Goal: Task Accomplishment & Management: Manage account settings

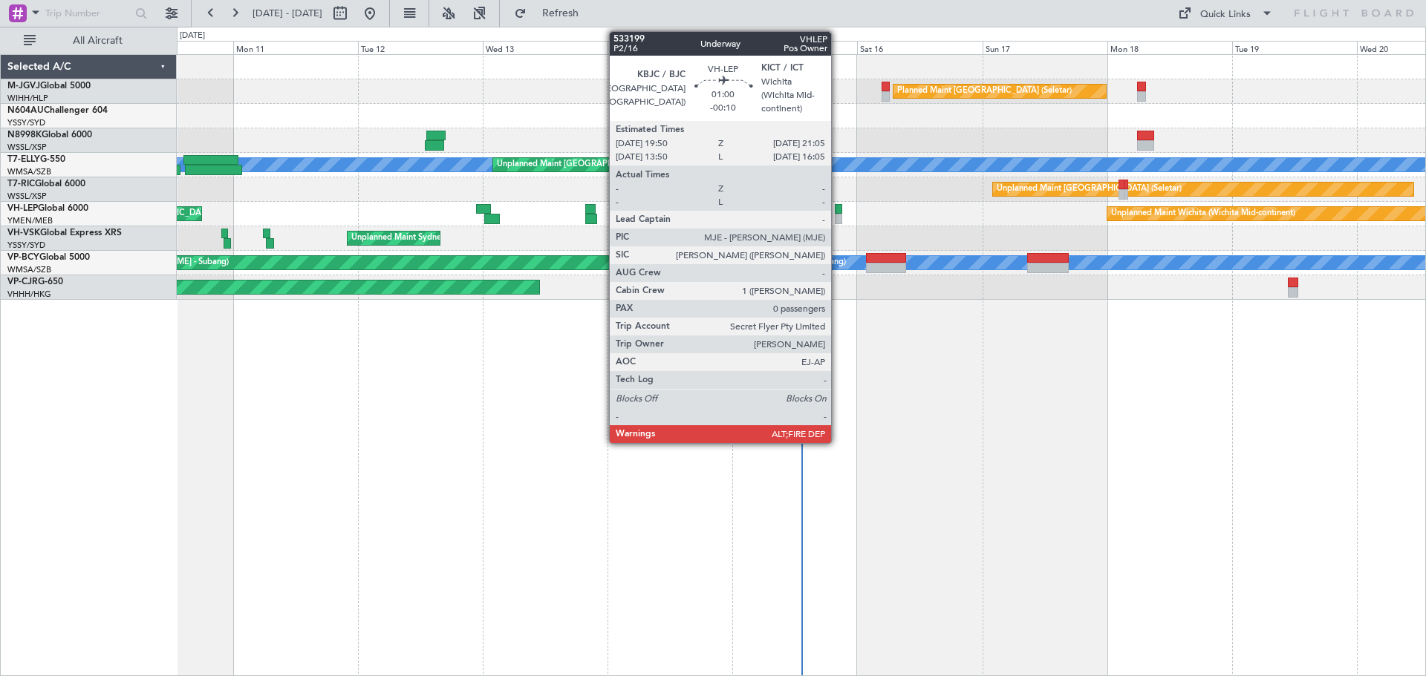
click at [838, 204] on div at bounding box center [838, 209] width 7 height 10
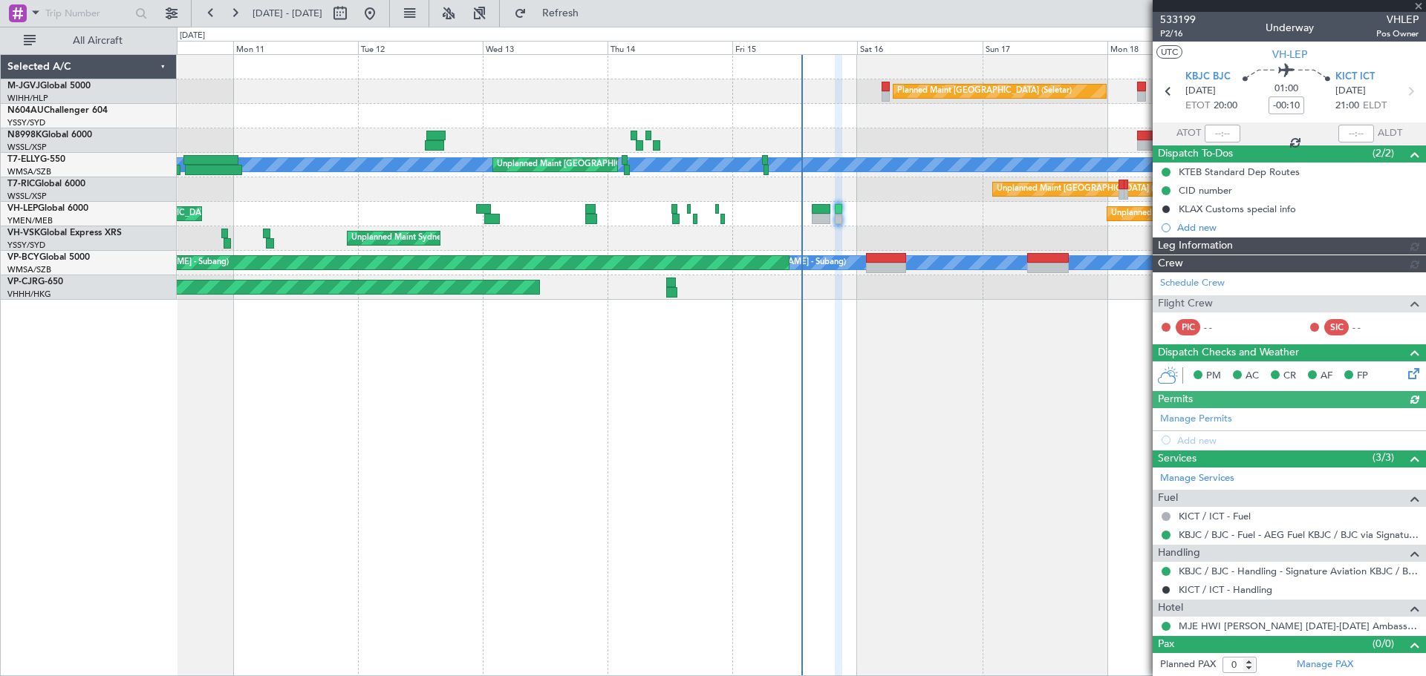
type input "[PERSON_NAME] (LEU)"
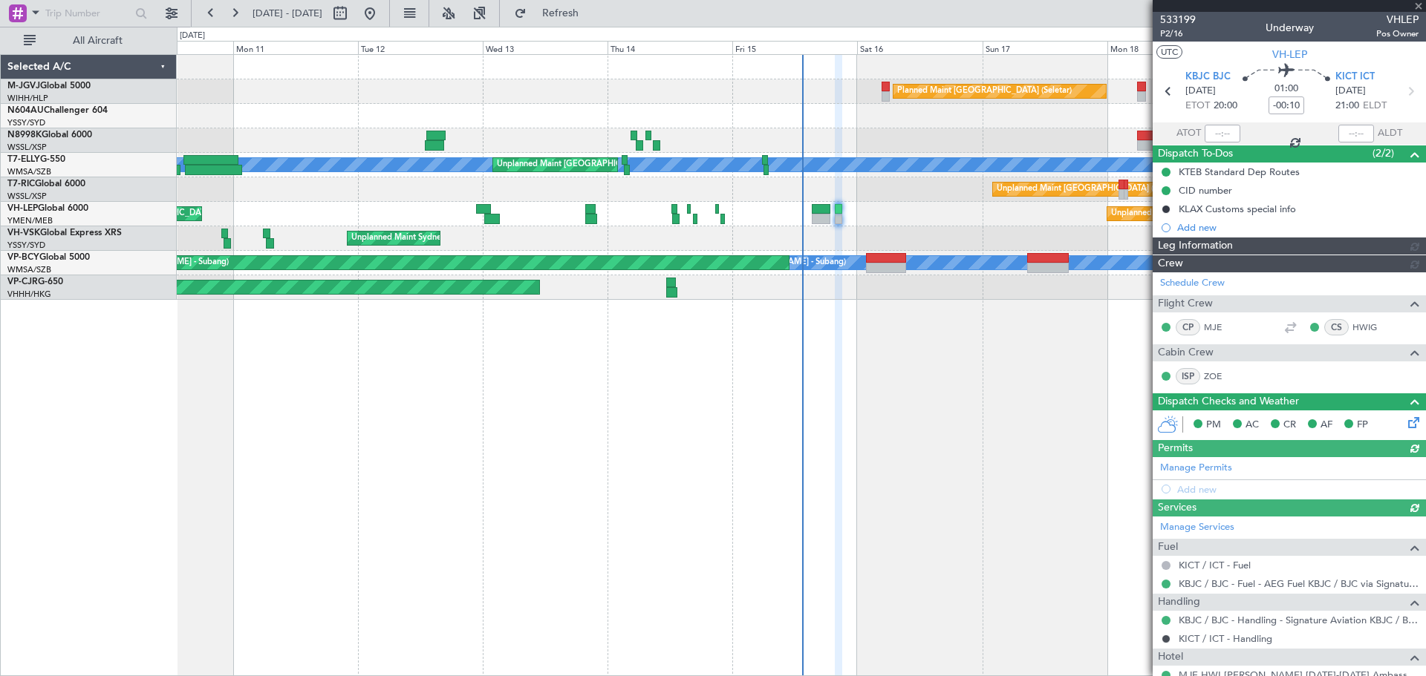
type input "[PERSON_NAME] (LEU)"
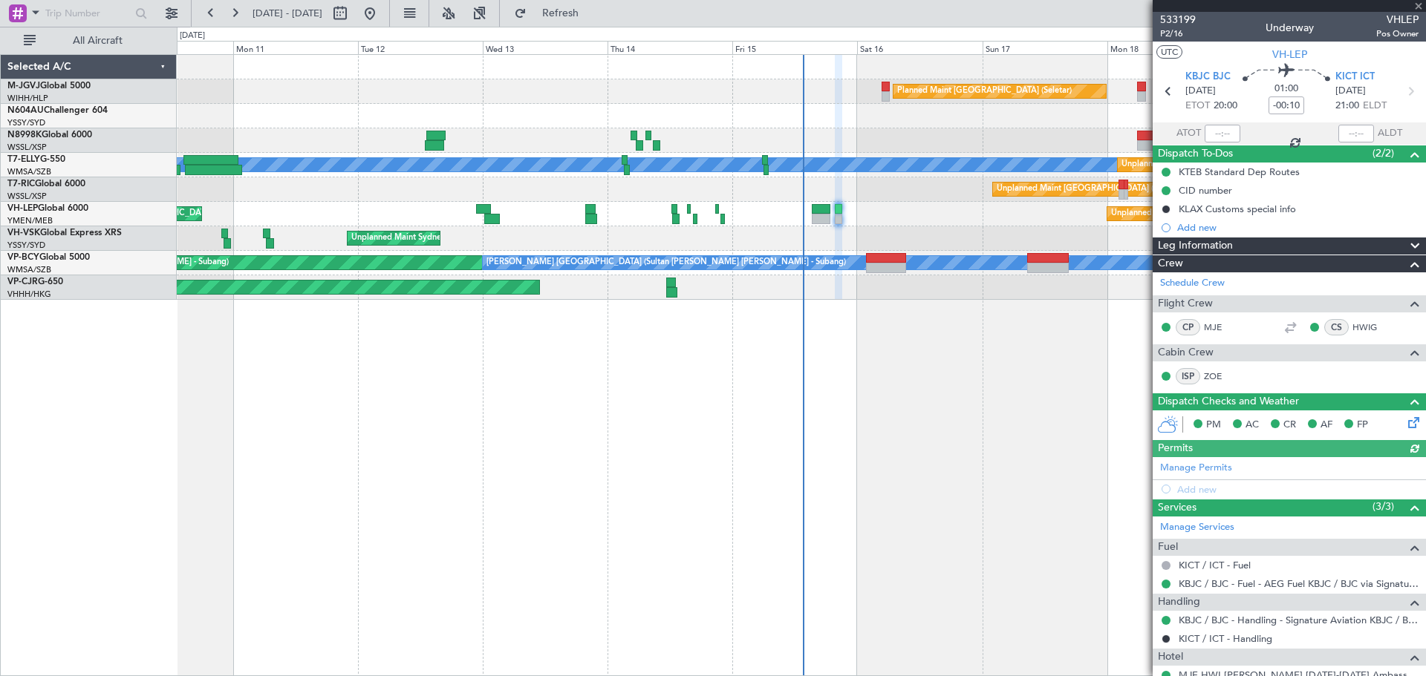
type input "[PERSON_NAME] (LEU)"
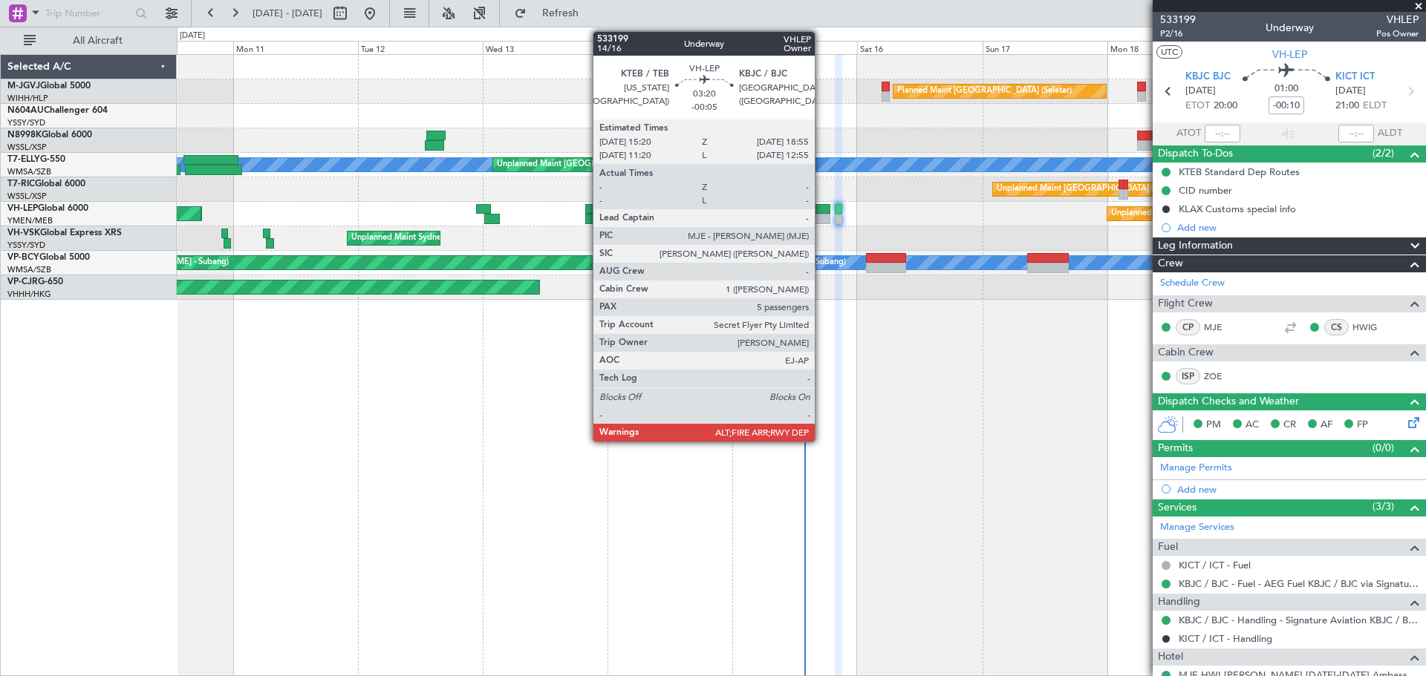
click at [821, 214] on div at bounding box center [821, 219] width 19 height 10
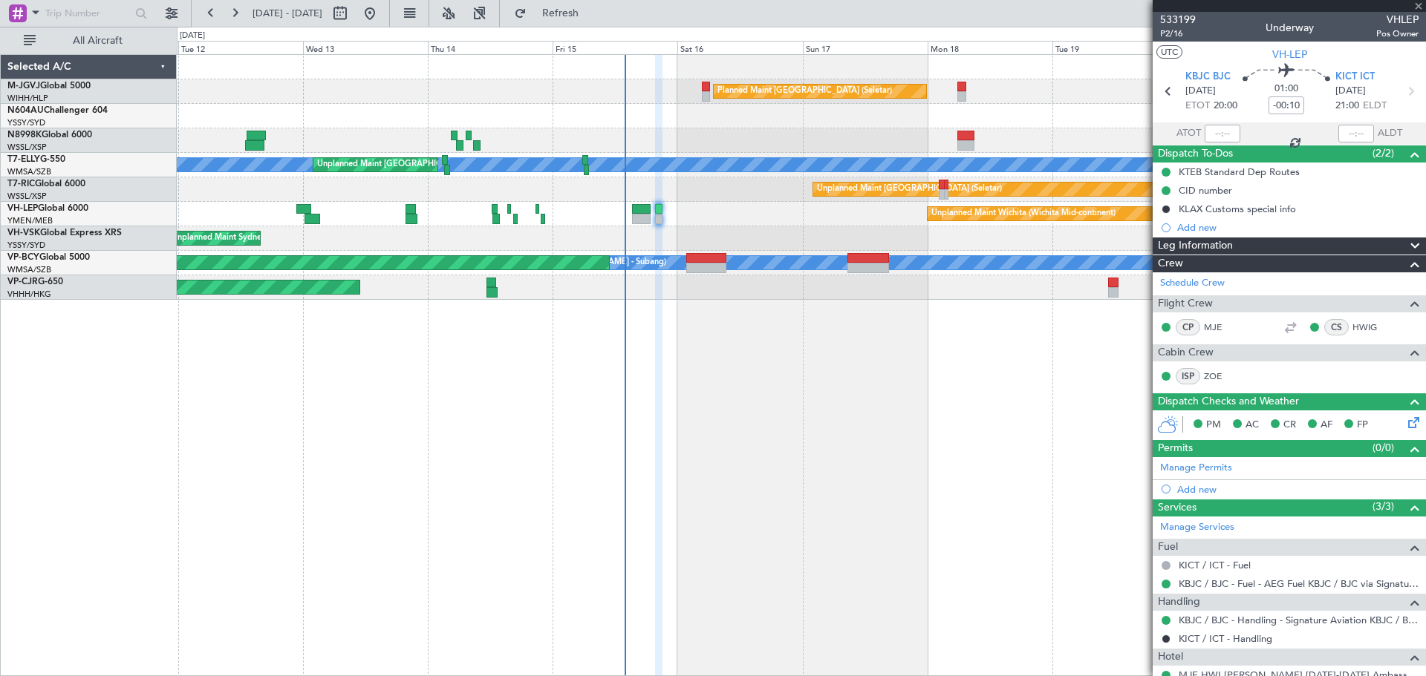
click at [760, 232] on div "Planned Maint [GEOGRAPHIC_DATA] (Seletar) Unplanned Maint [GEOGRAPHIC_DATA] (Su…" at bounding box center [801, 177] width 1248 height 245
type input "-00:05"
type input "5"
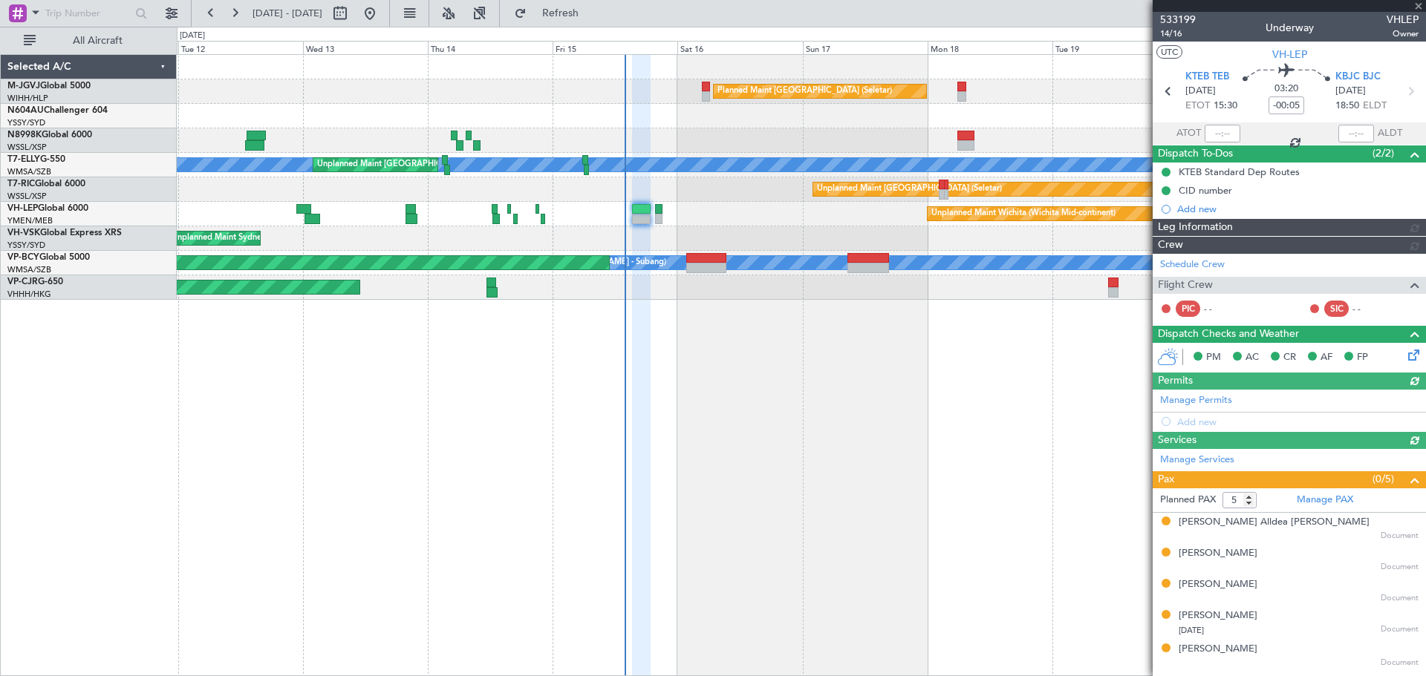
type input "[PERSON_NAME] (LEU)"
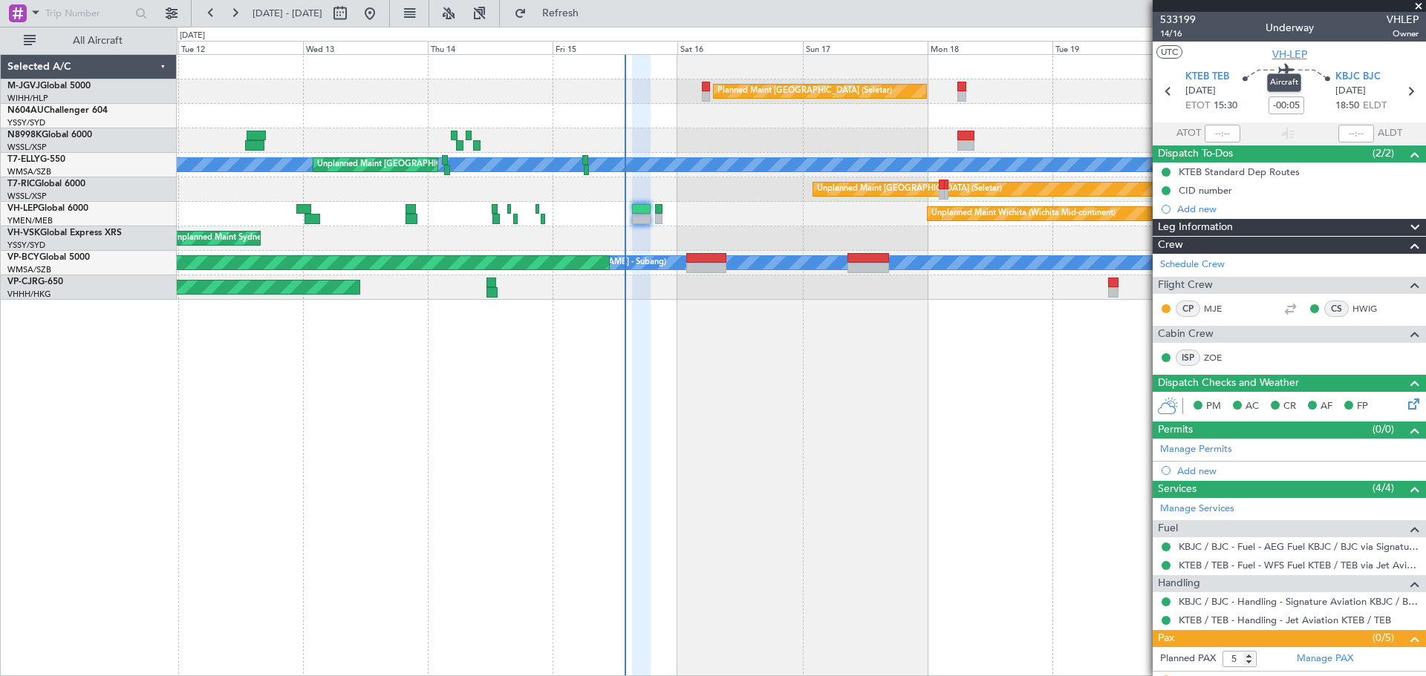
click at [1279, 55] on span "VH-LEP" at bounding box center [1289, 55] width 35 height 16
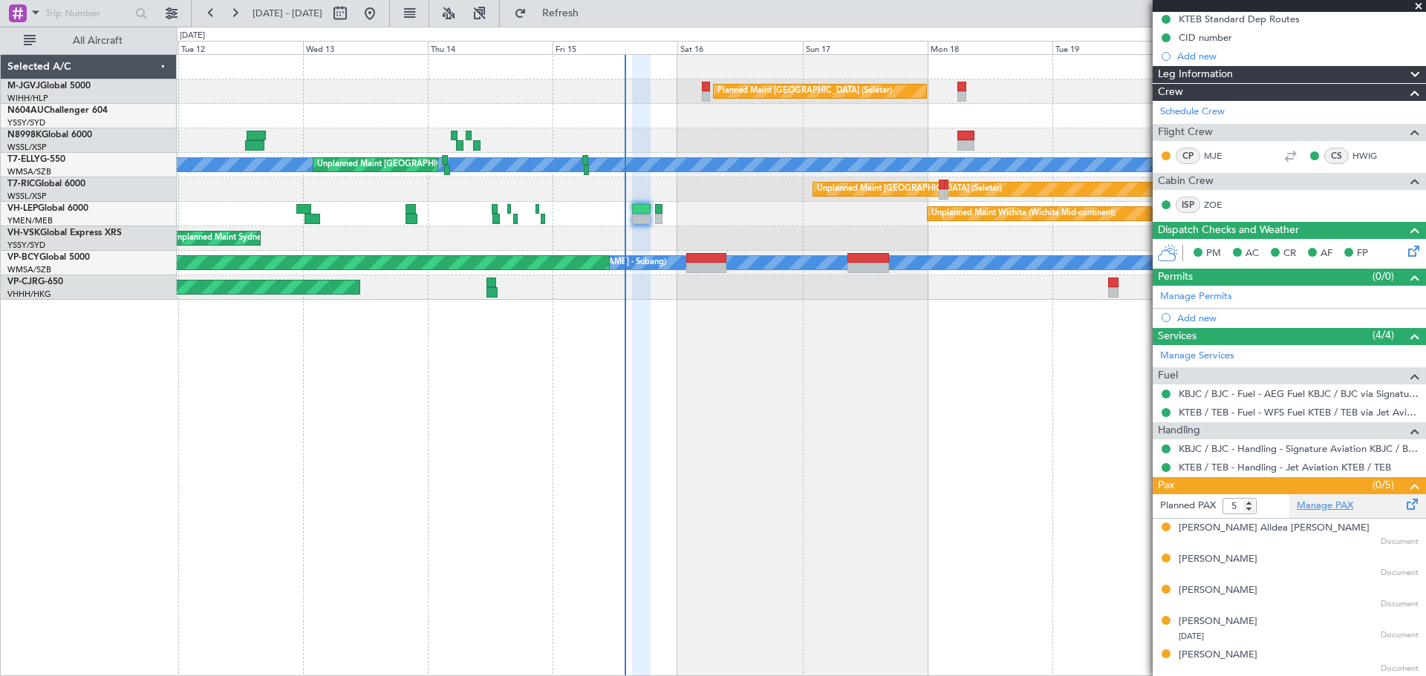
click at [1317, 509] on link "Manage PAX" at bounding box center [1324, 506] width 56 height 15
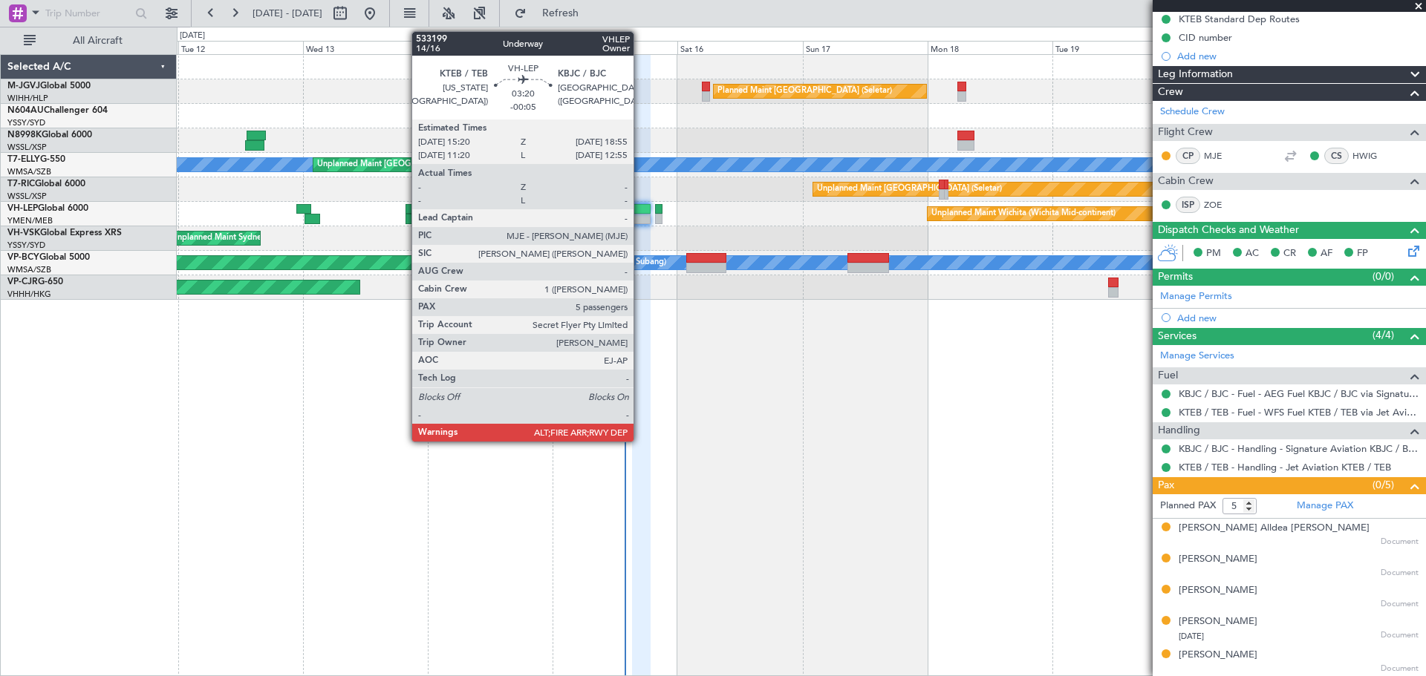
click at [640, 218] on div at bounding box center [641, 219] width 19 height 10
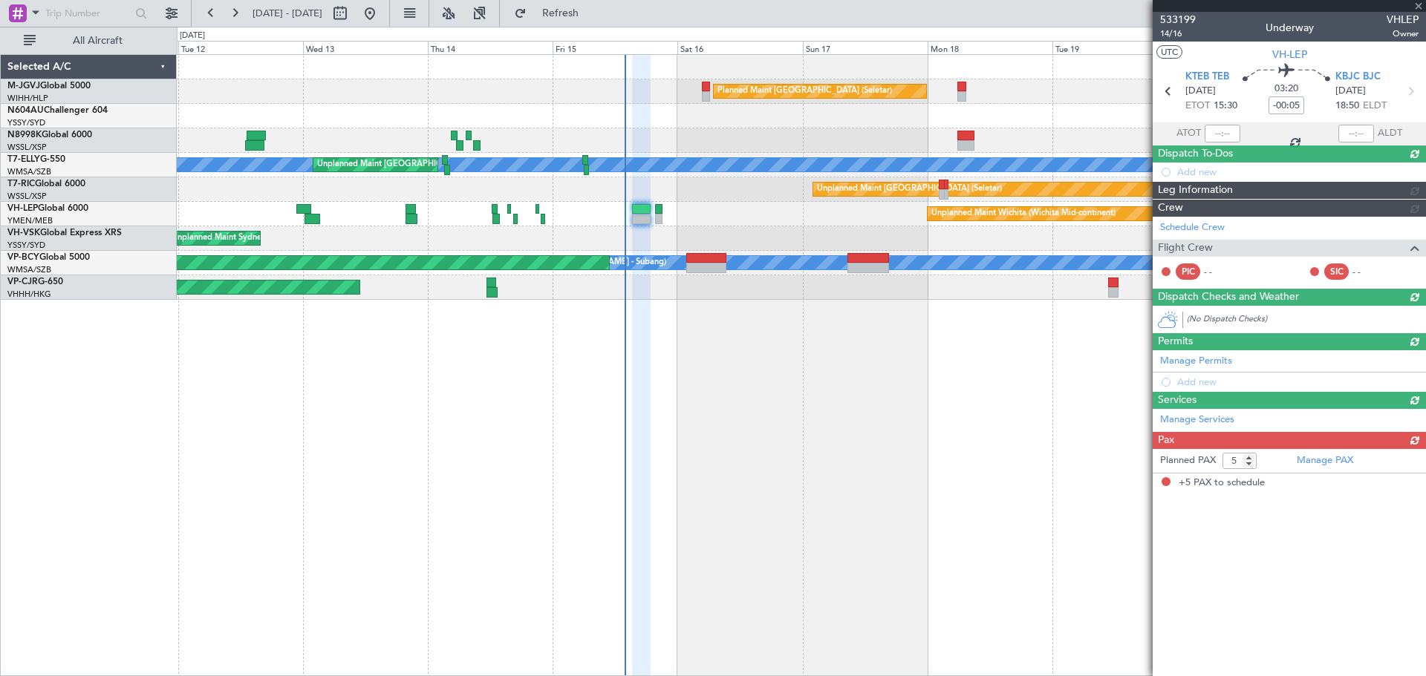
scroll to position [0, 0]
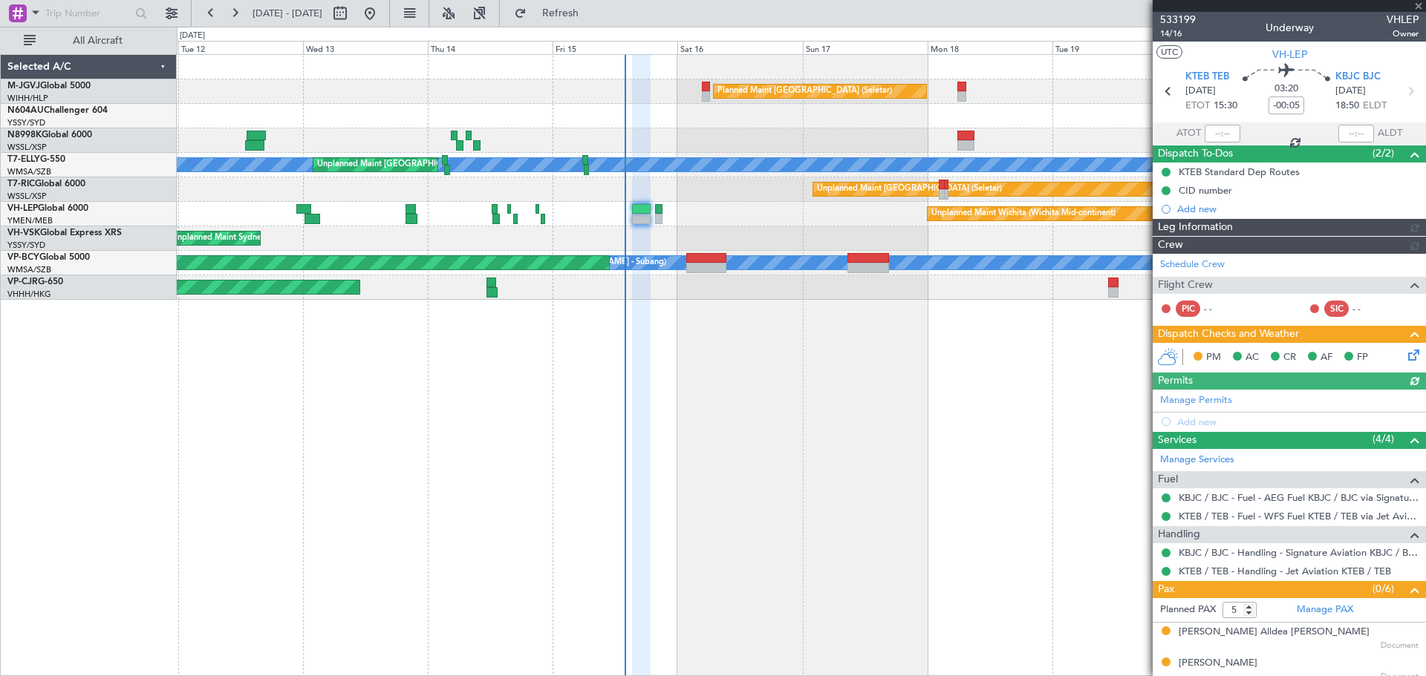
type input "[PERSON_NAME] (LEU)"
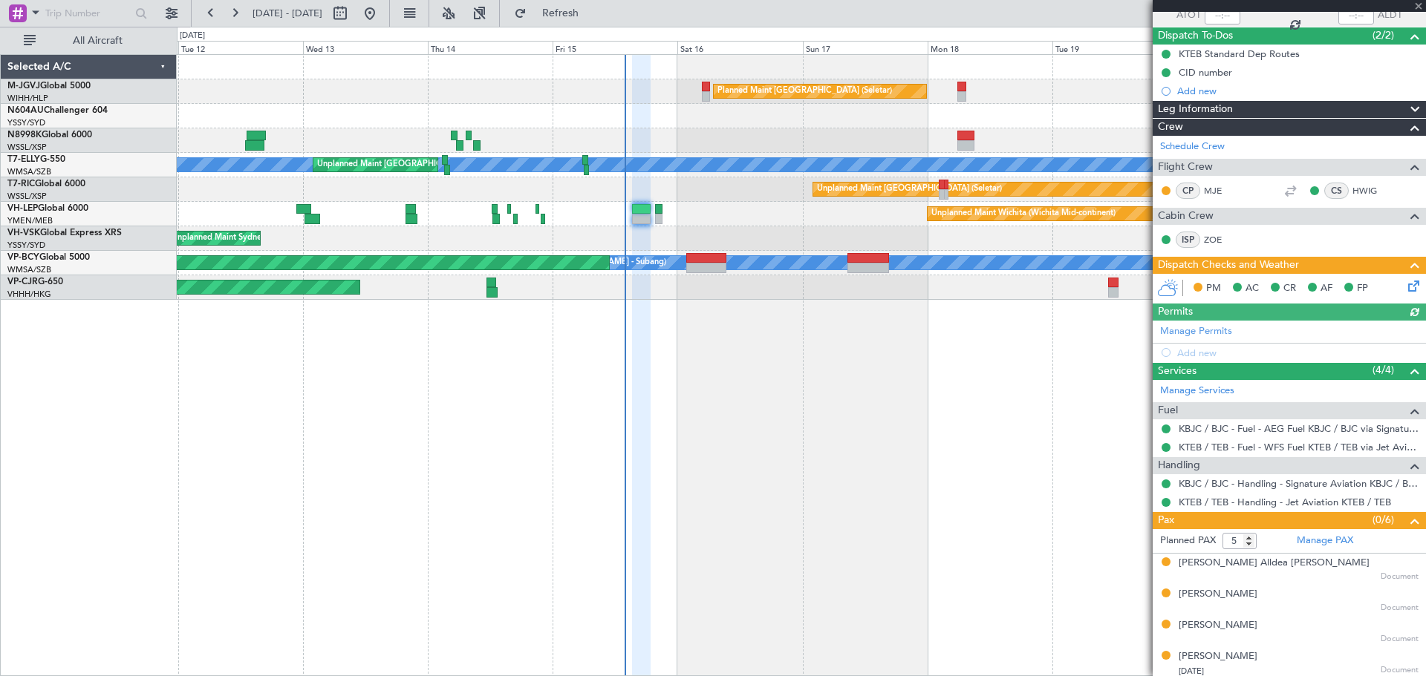
scroll to position [186, 0]
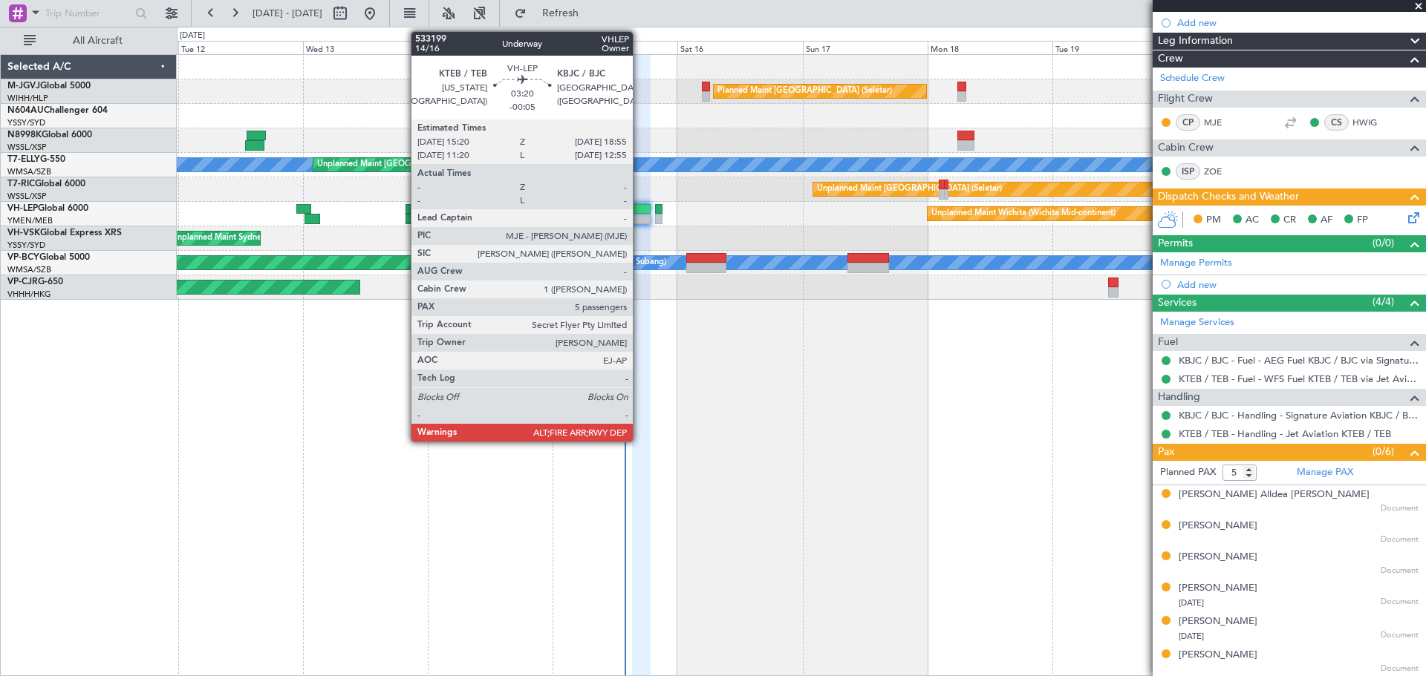
click at [639, 212] on div at bounding box center [641, 209] width 19 height 10
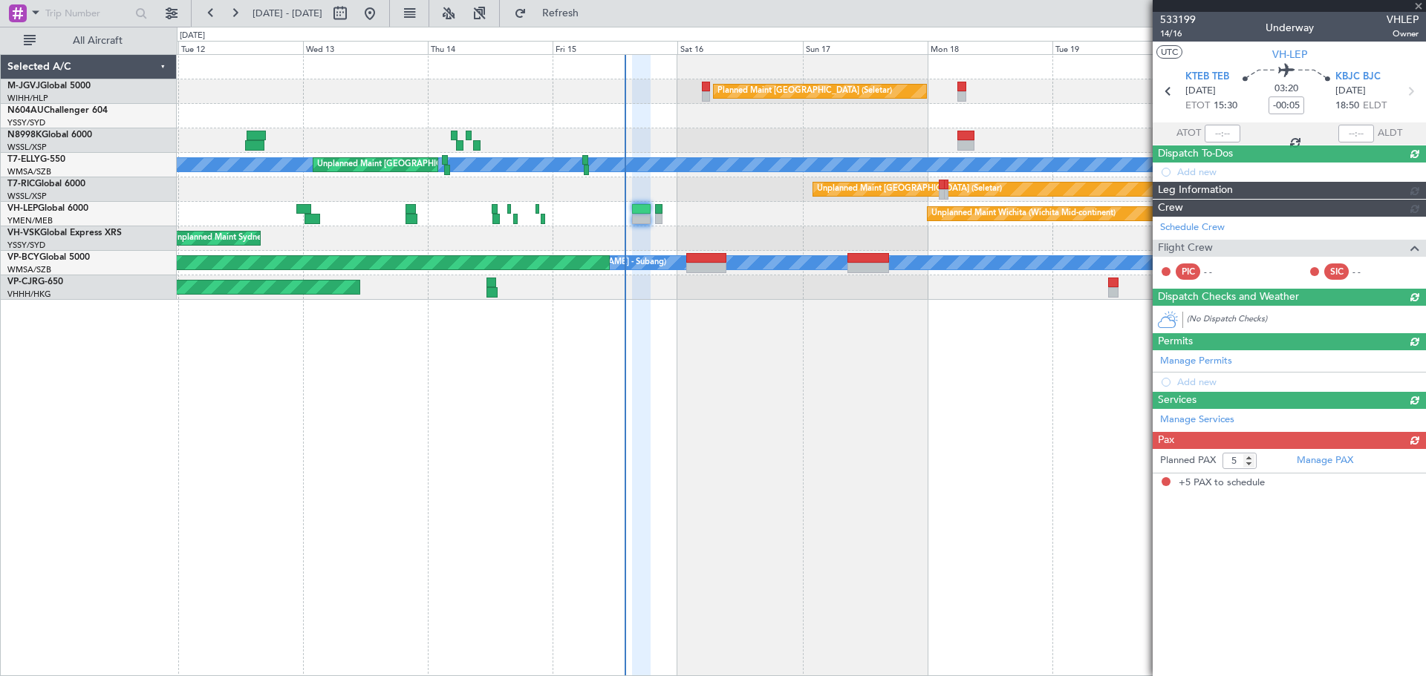
scroll to position [0, 0]
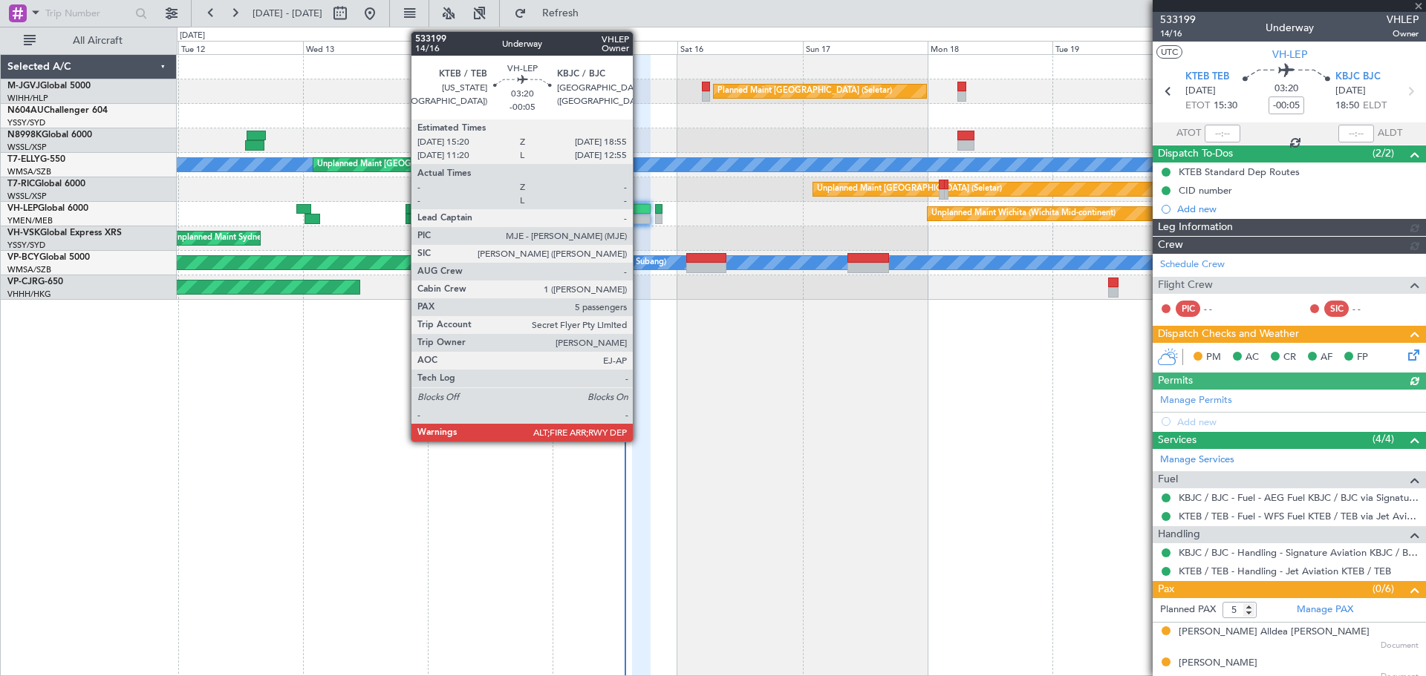
type input "[PERSON_NAME] (LEU)"
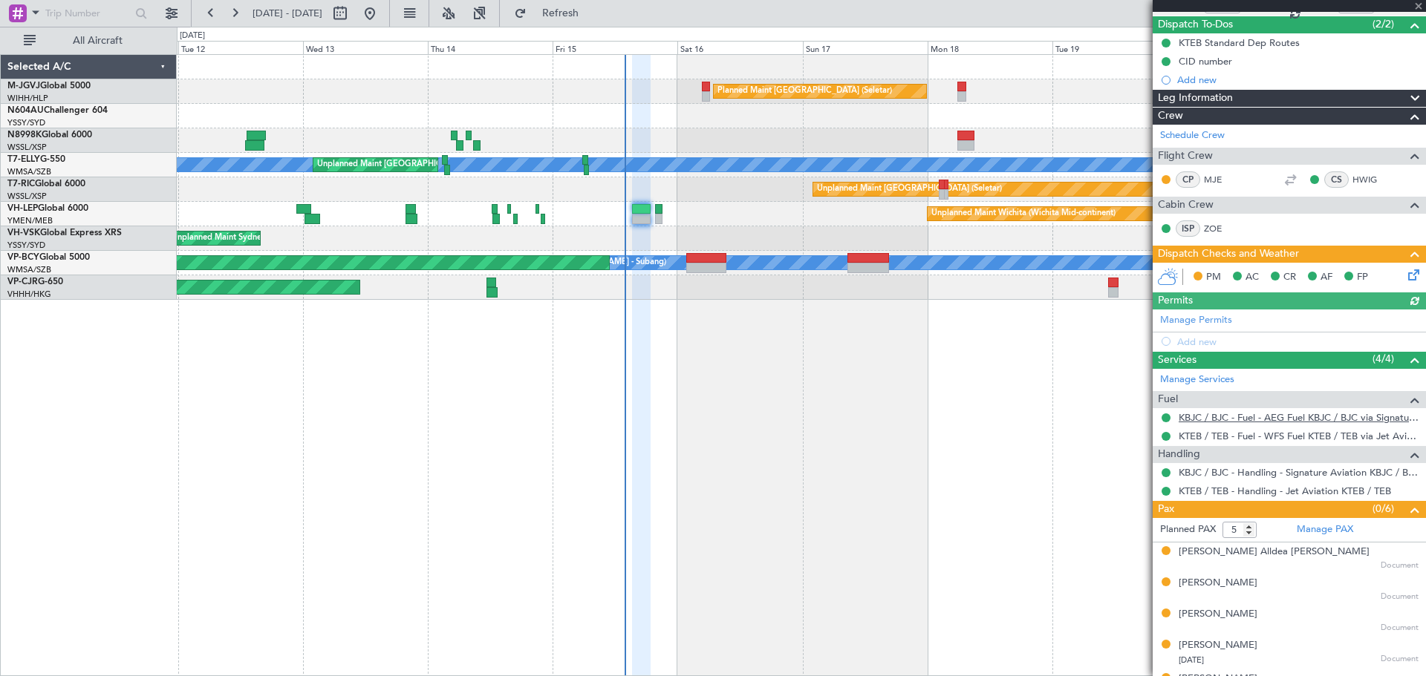
scroll to position [186, 0]
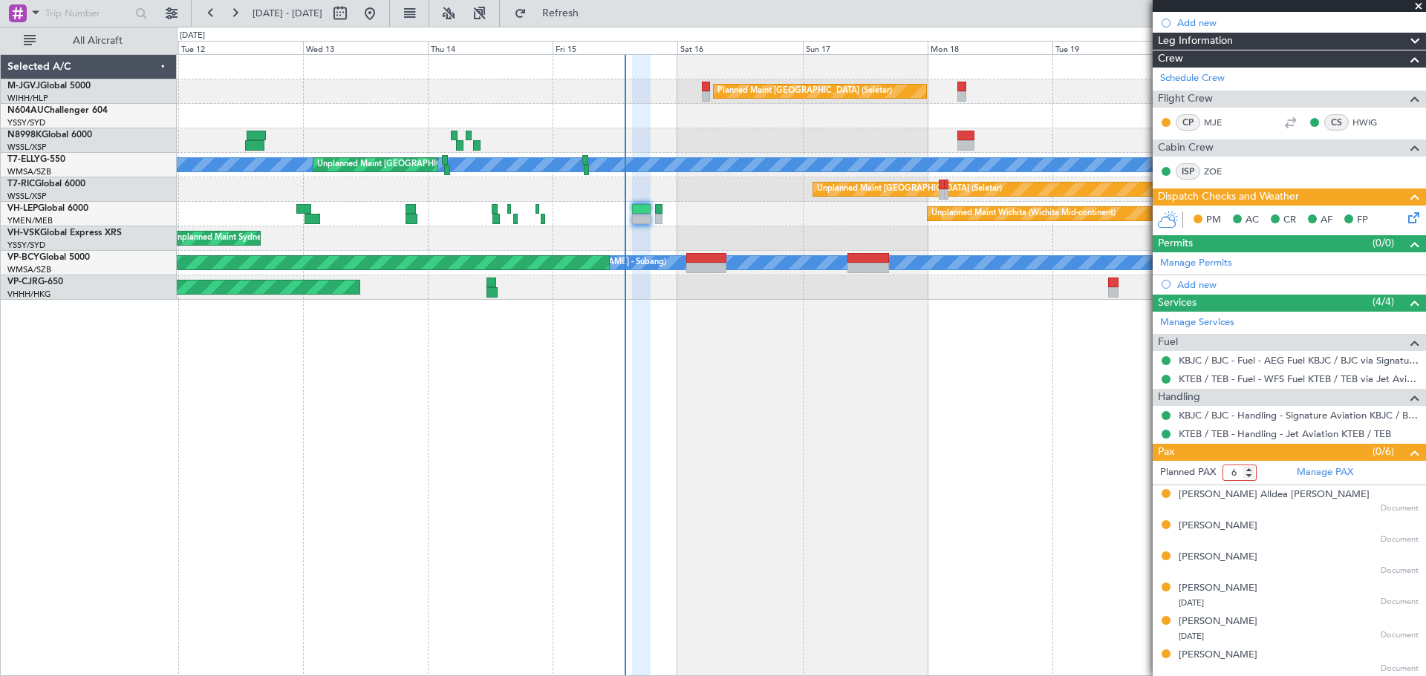
type input "6"
click at [1251, 470] on input "6" at bounding box center [1239, 473] width 34 height 16
click at [900, 408] on div "Planned Maint [GEOGRAPHIC_DATA] (Seletar) Unplanned Maint [GEOGRAPHIC_DATA] (Su…" at bounding box center [801, 365] width 1249 height 622
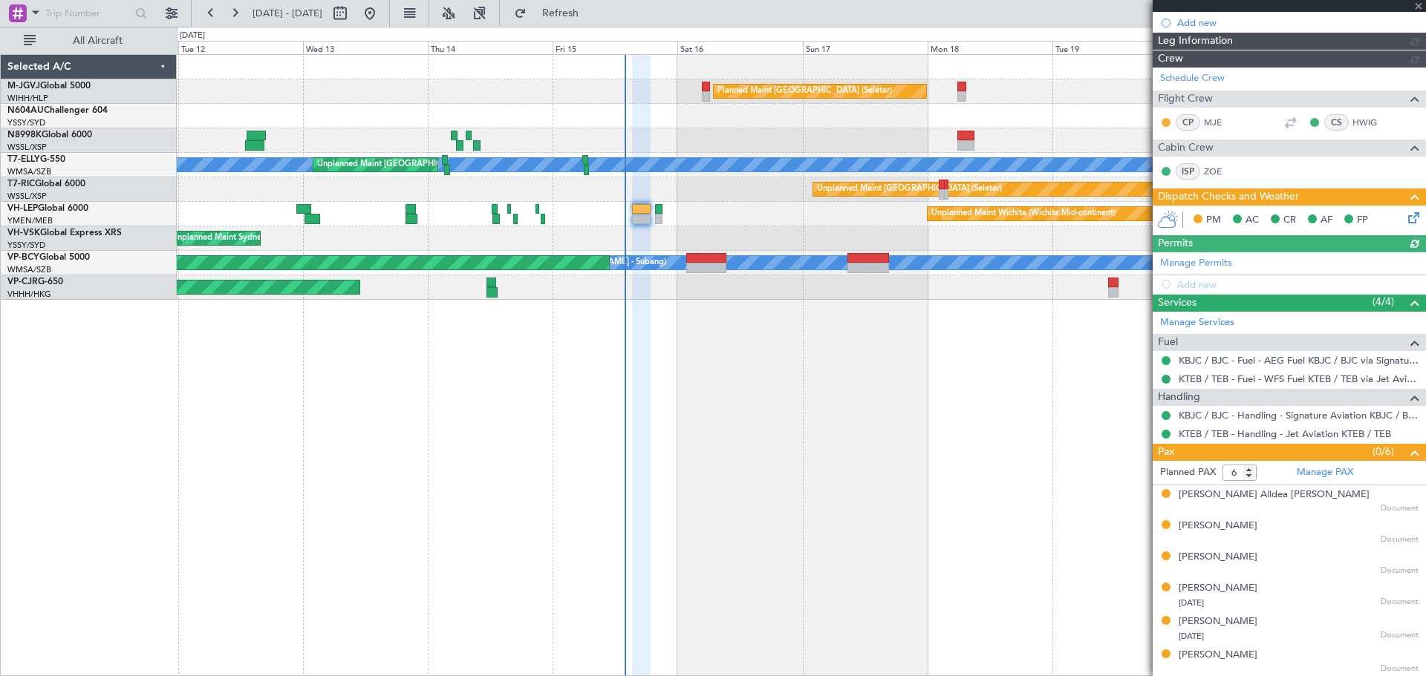
type input "[PERSON_NAME] (LEU)"
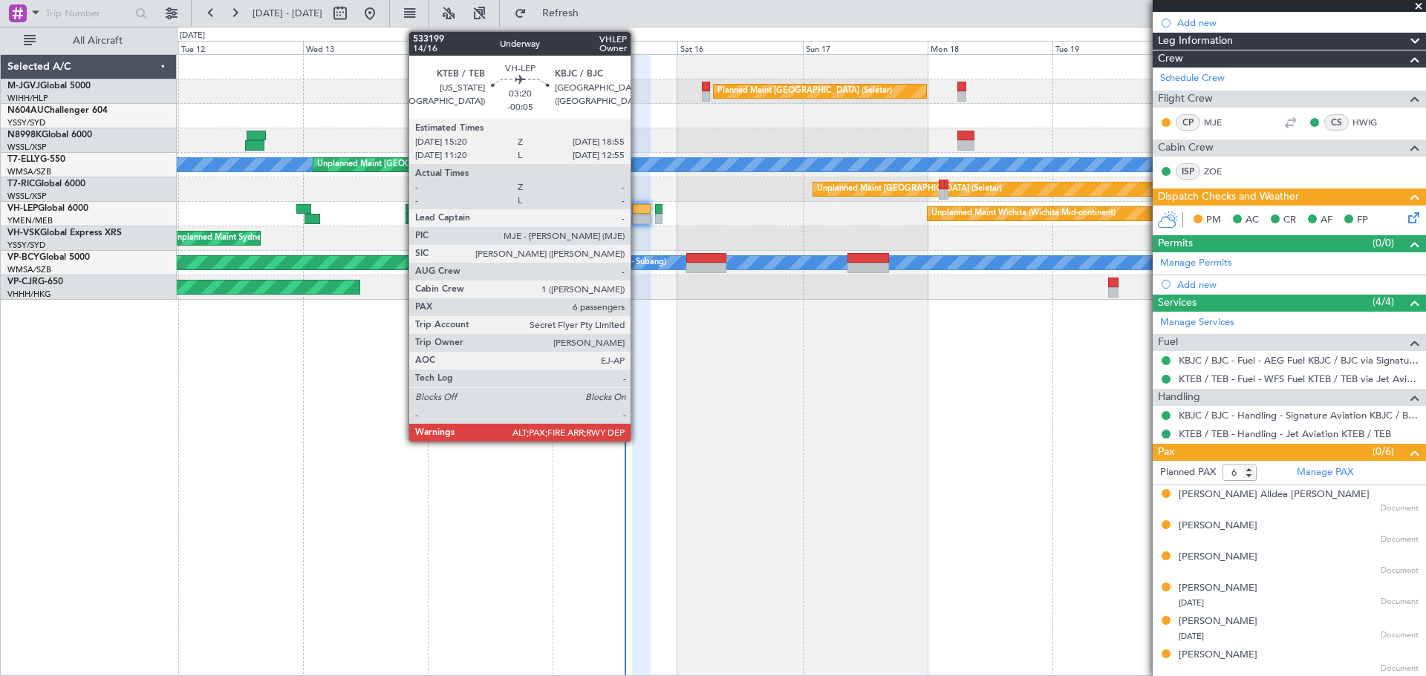
click at [637, 212] on div at bounding box center [641, 209] width 19 height 10
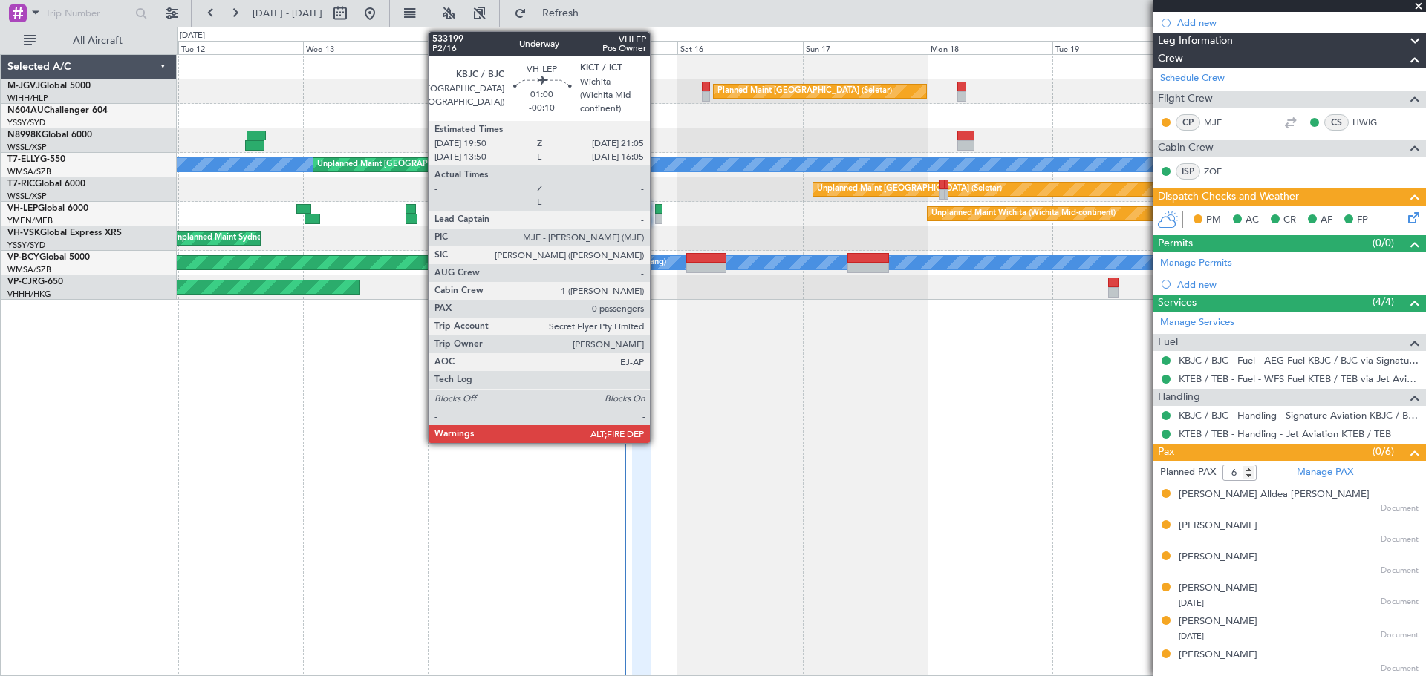
click at [656, 215] on div at bounding box center [658, 219] width 7 height 10
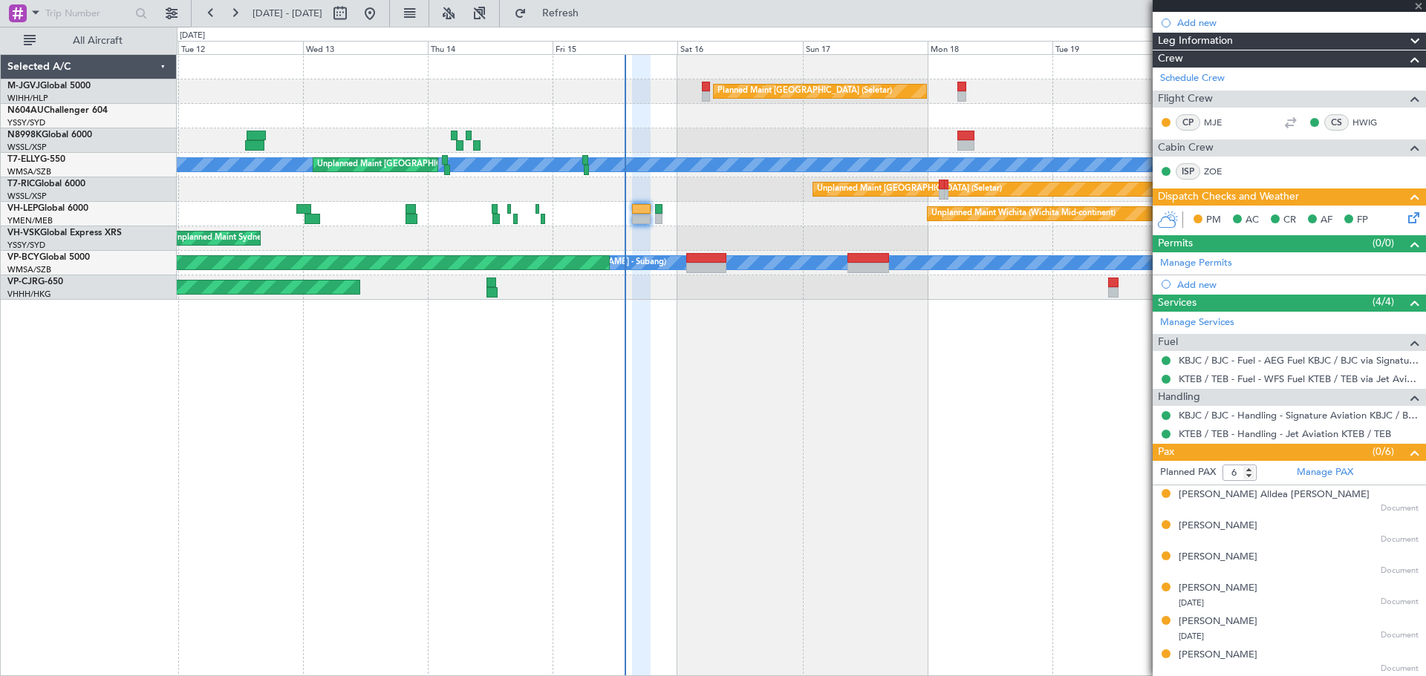
type input "-00:10"
type input "0"
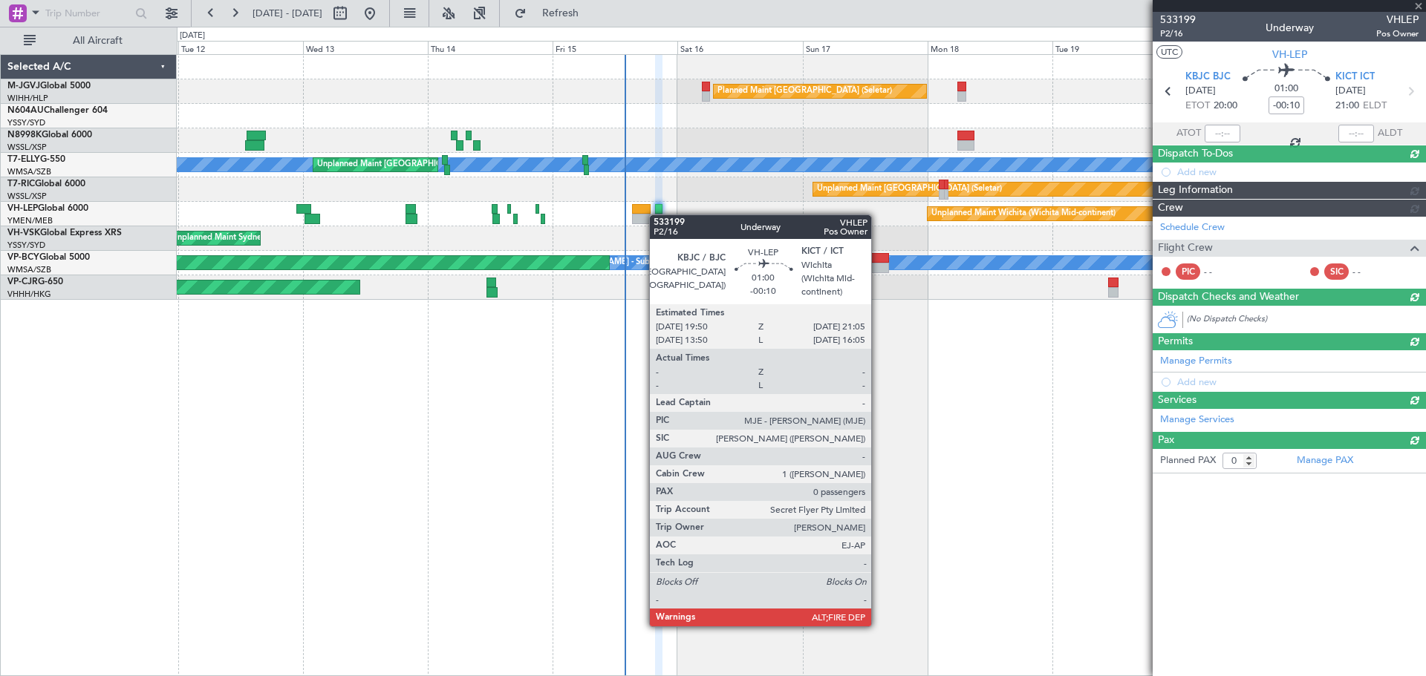
scroll to position [0, 0]
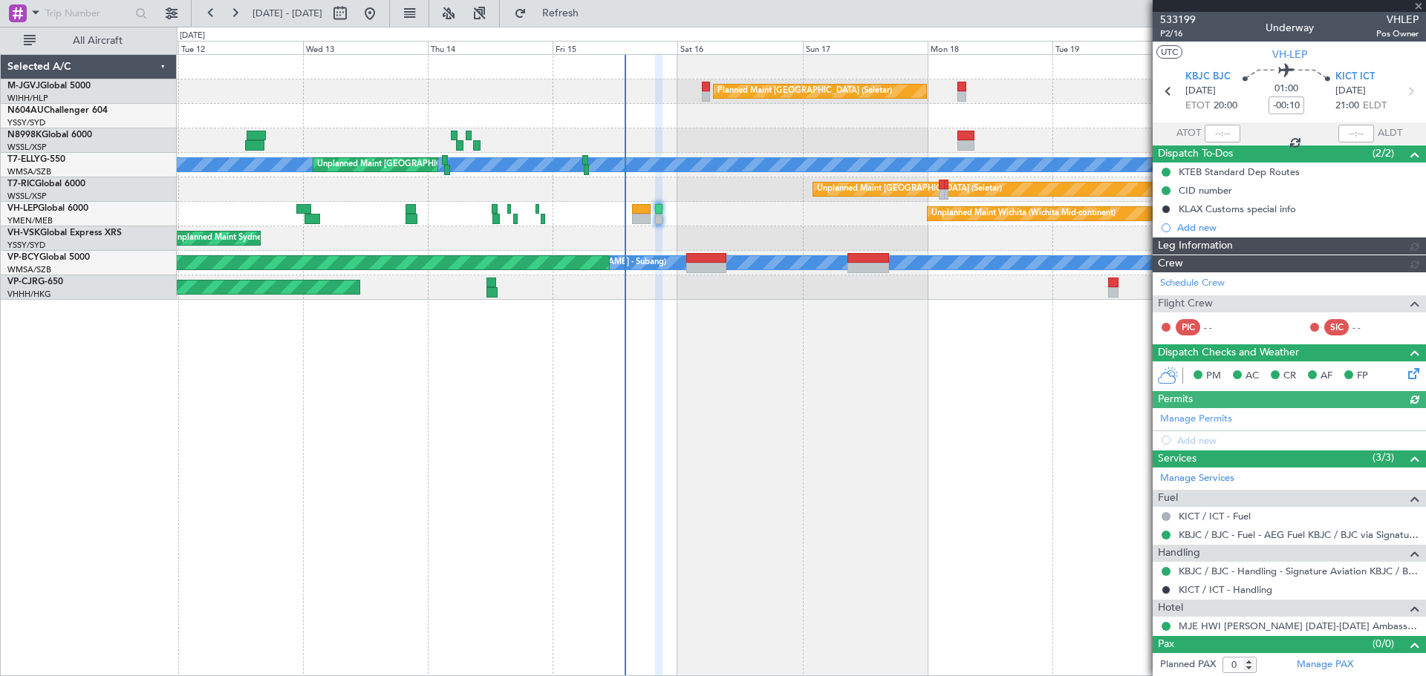
type input "[PERSON_NAME] (LEU)"
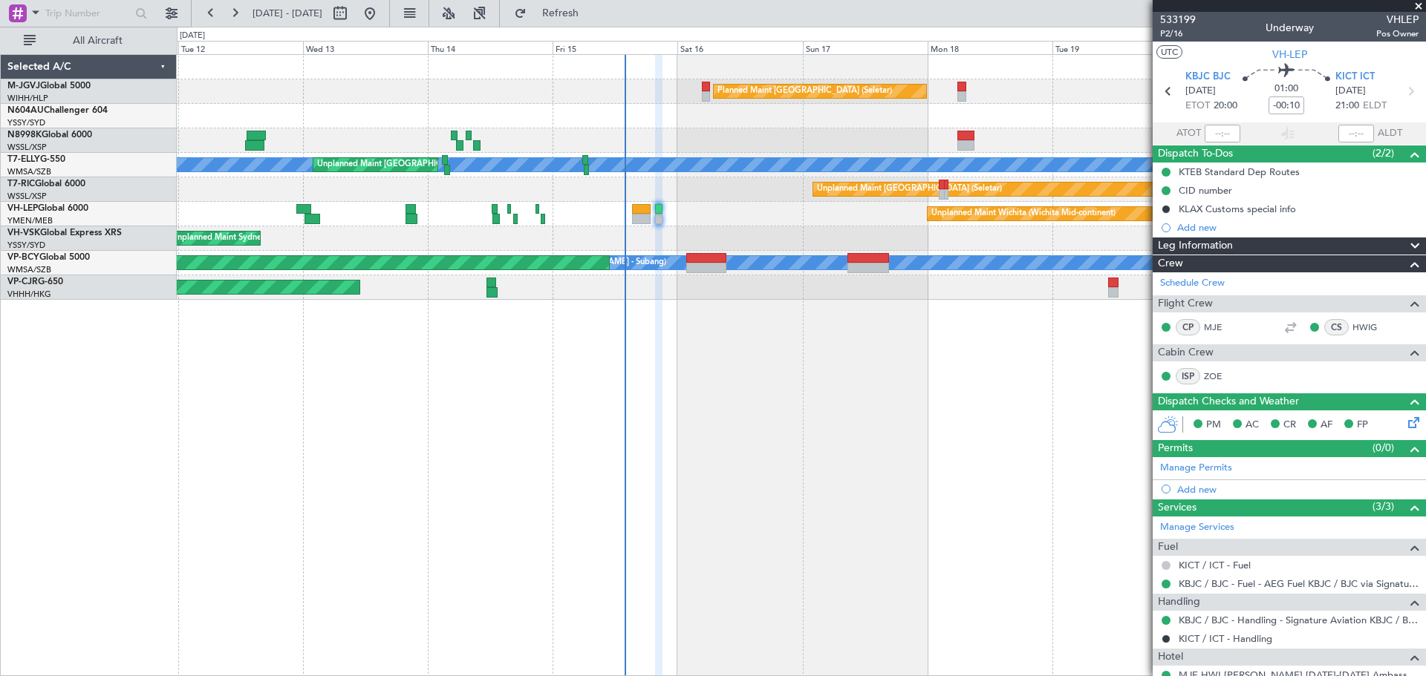
click at [1161, 562] on button at bounding box center [1165, 565] width 9 height 9
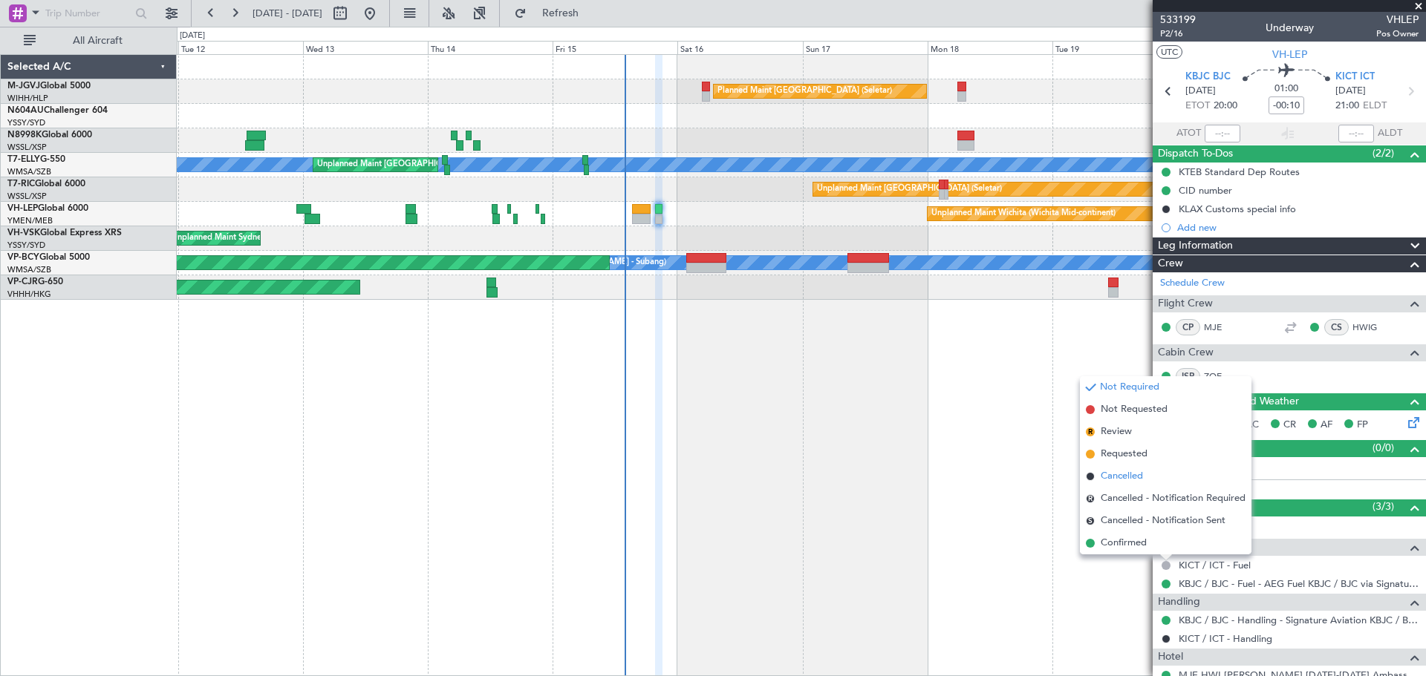
click at [1126, 475] on span "Cancelled" at bounding box center [1121, 476] width 42 height 15
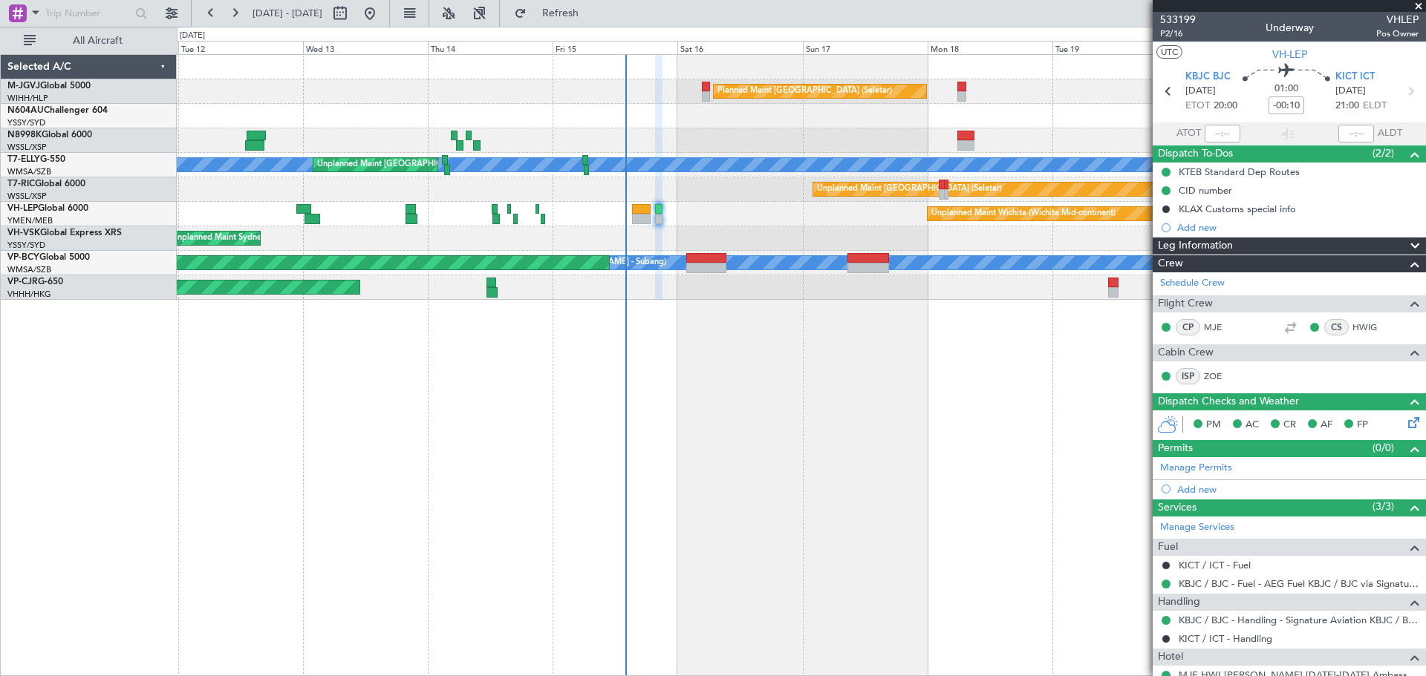
type input "[PERSON_NAME] (LEU)"
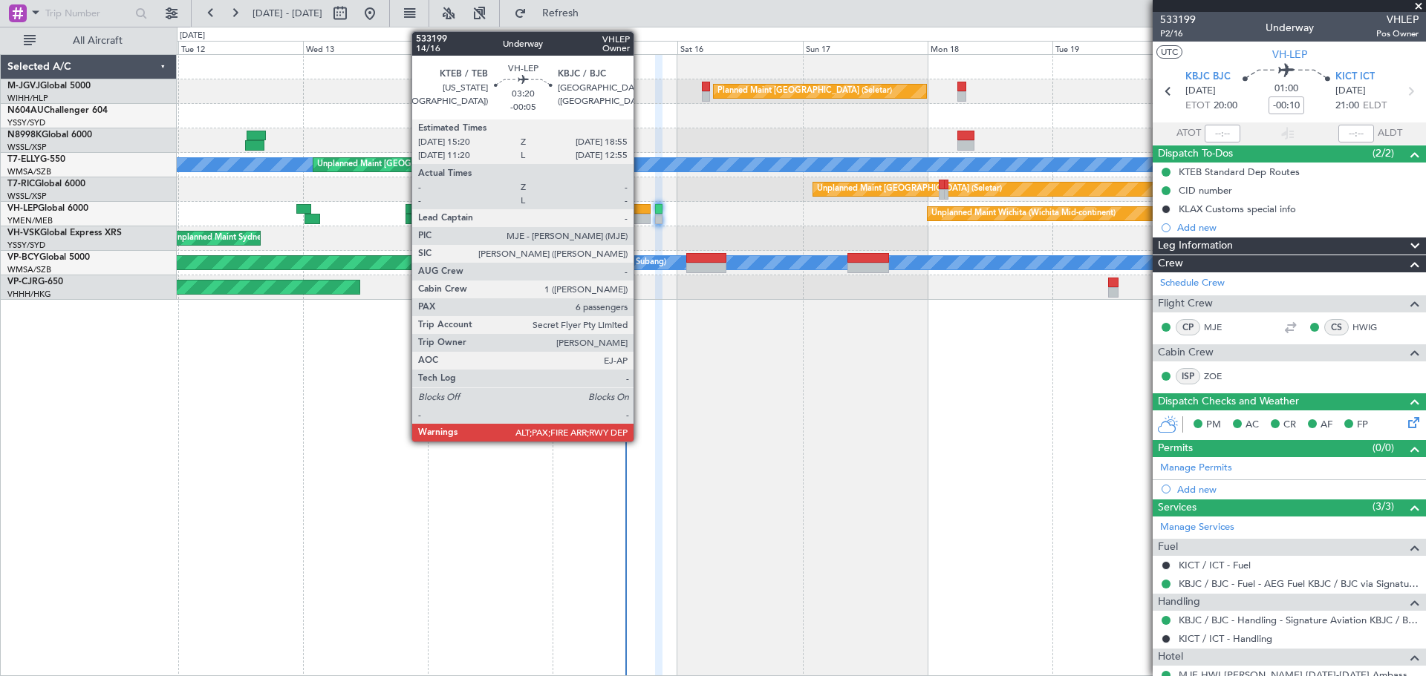
click at [640, 211] on div at bounding box center [641, 209] width 19 height 10
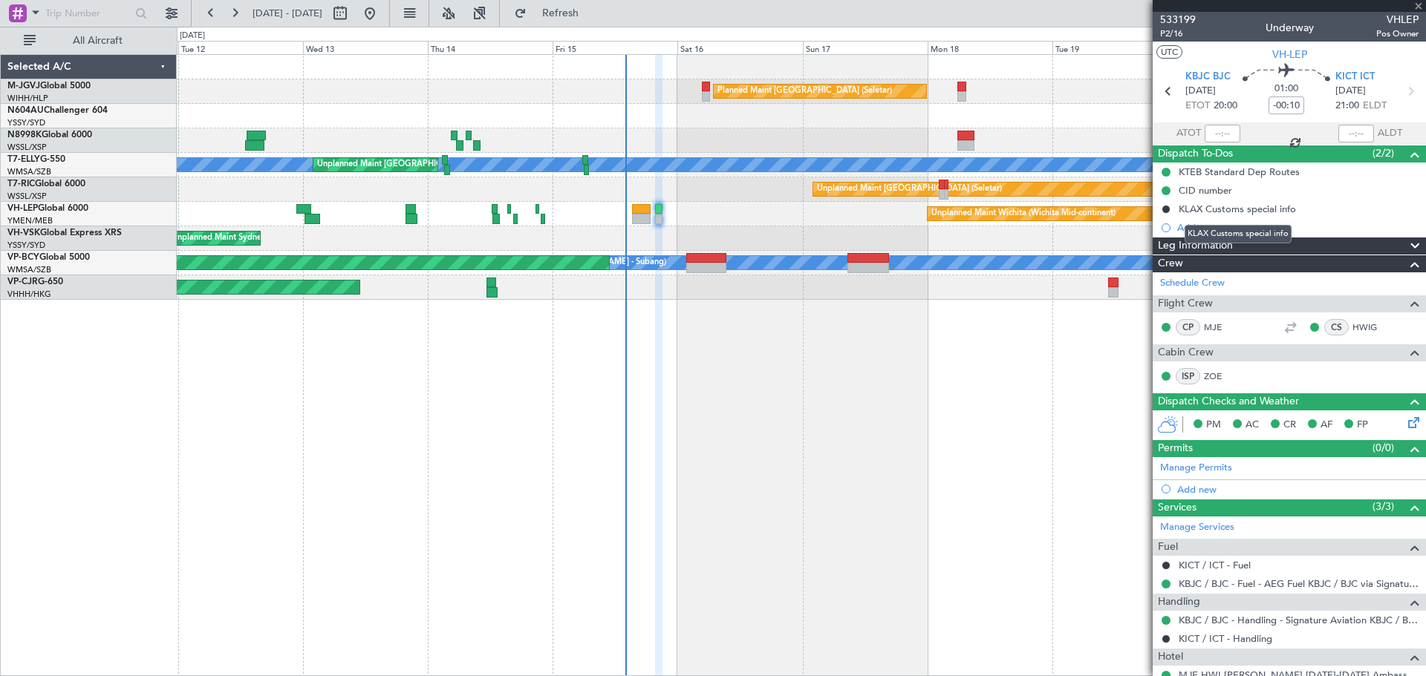
type input "-00:05"
type input "6"
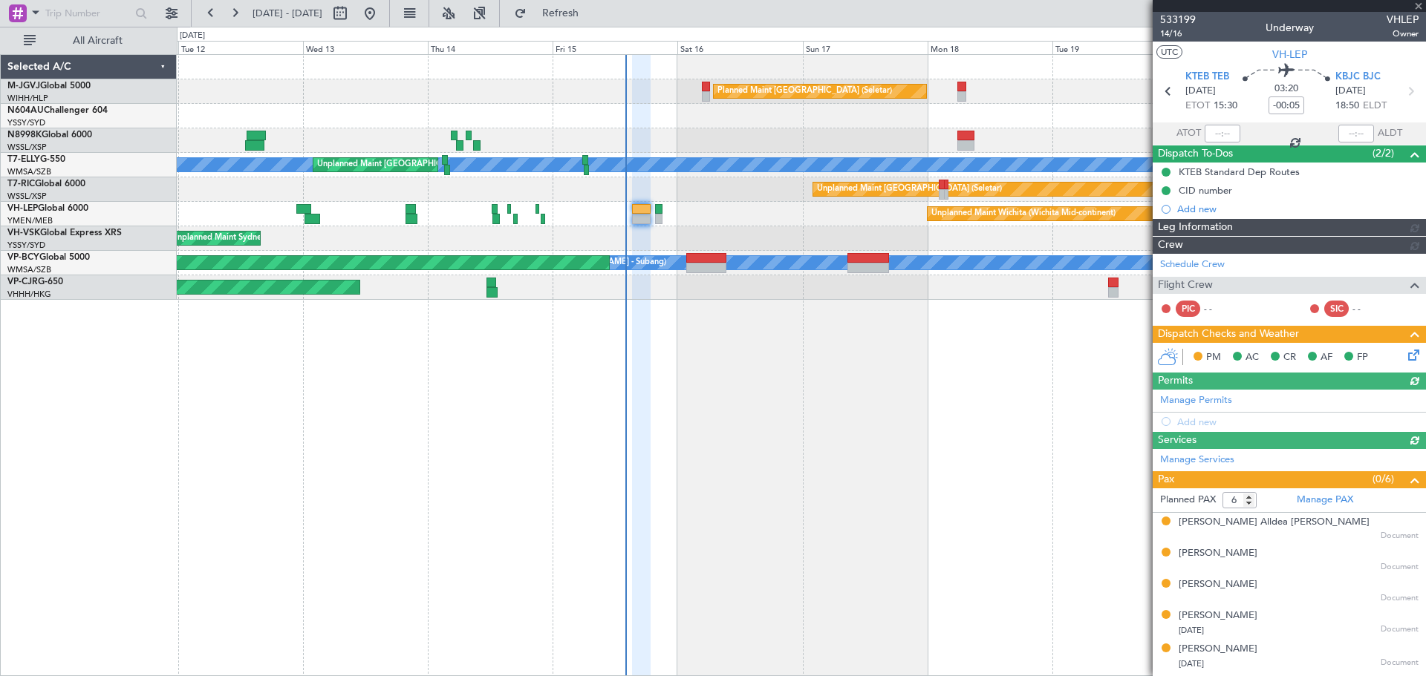
type input "[PERSON_NAME] (LEU)"
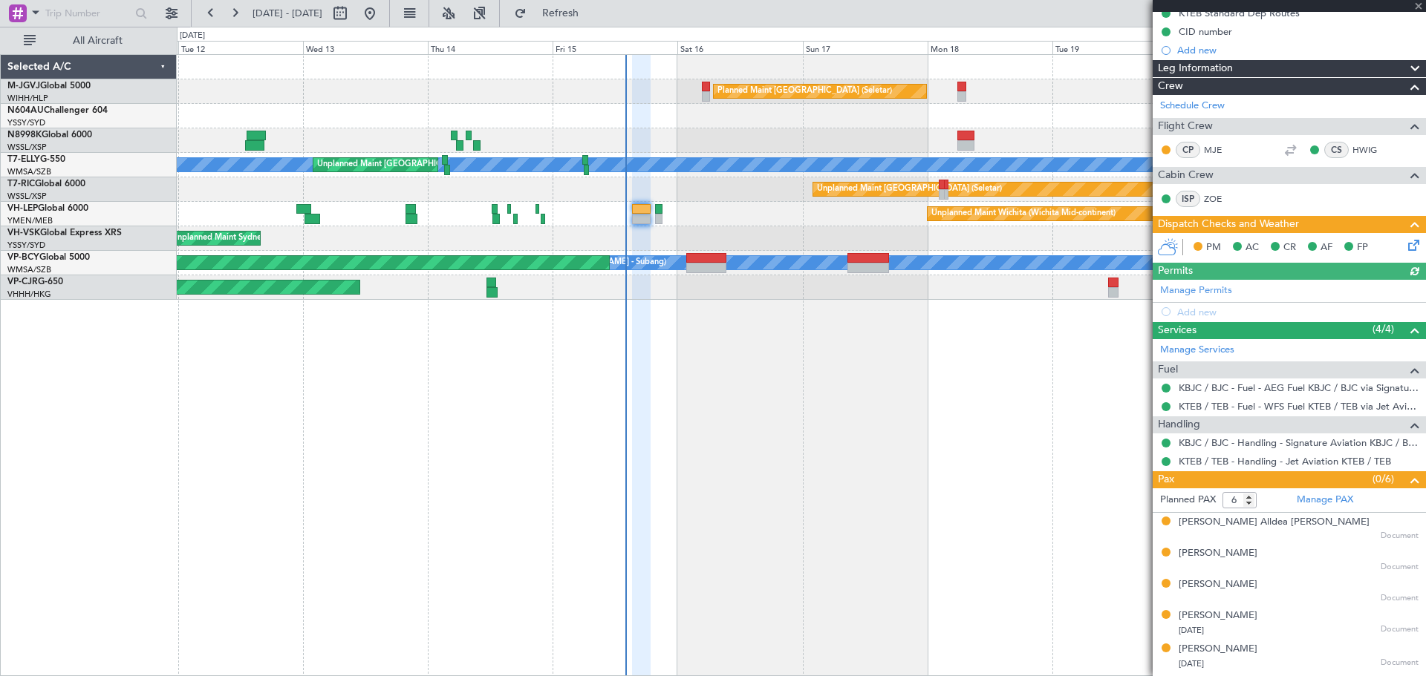
scroll to position [186, 0]
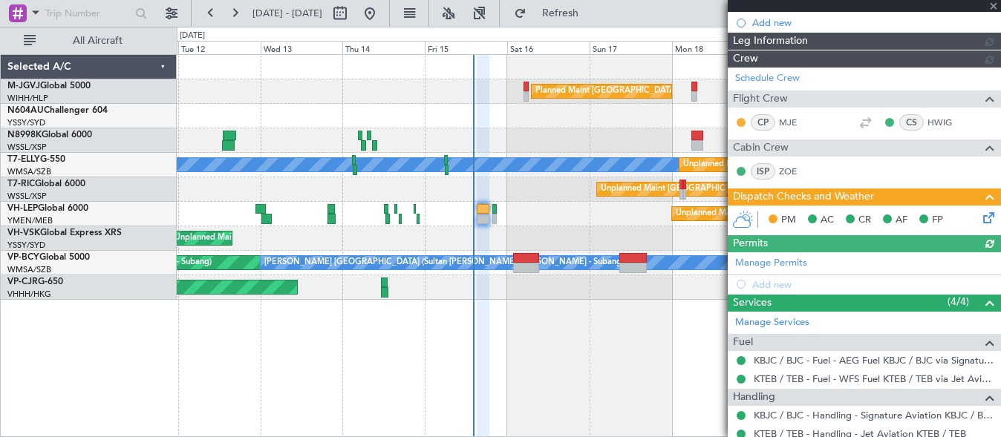
type input "[PERSON_NAME] (LEU)"
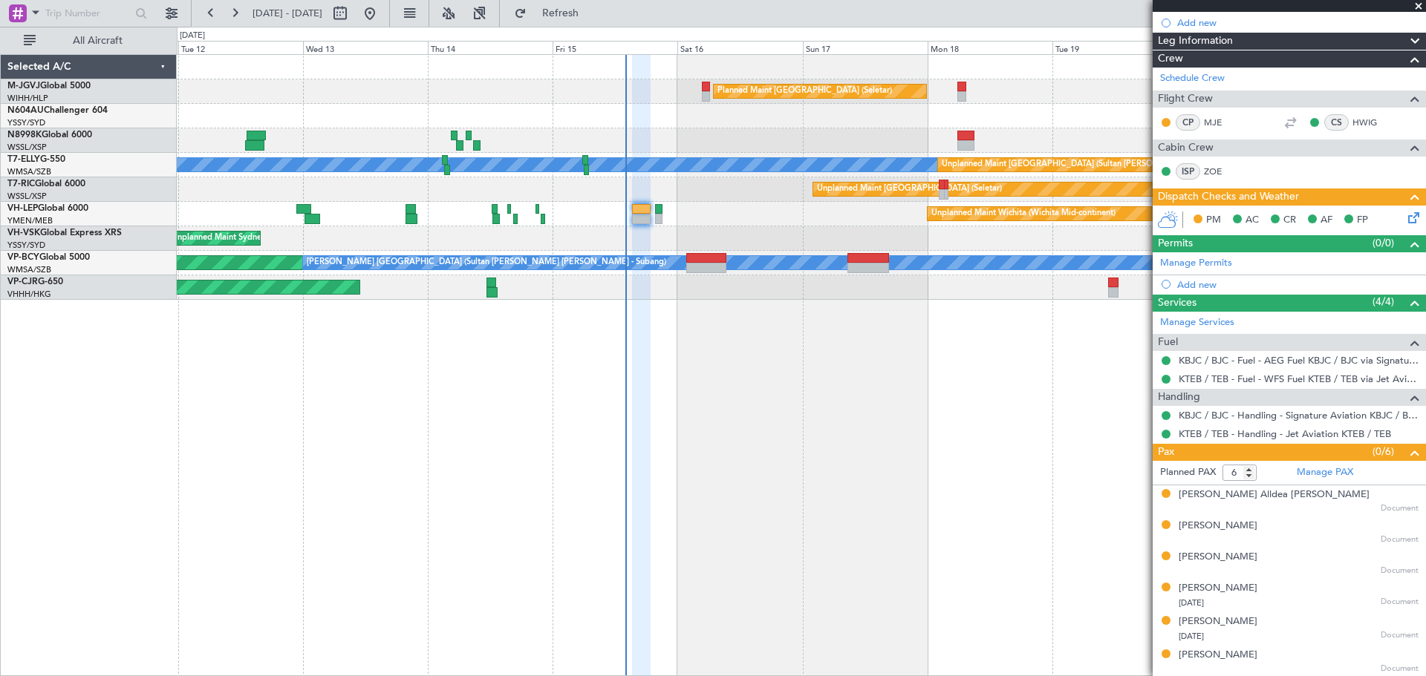
click at [1405, 221] on icon at bounding box center [1411, 215] width 12 height 12
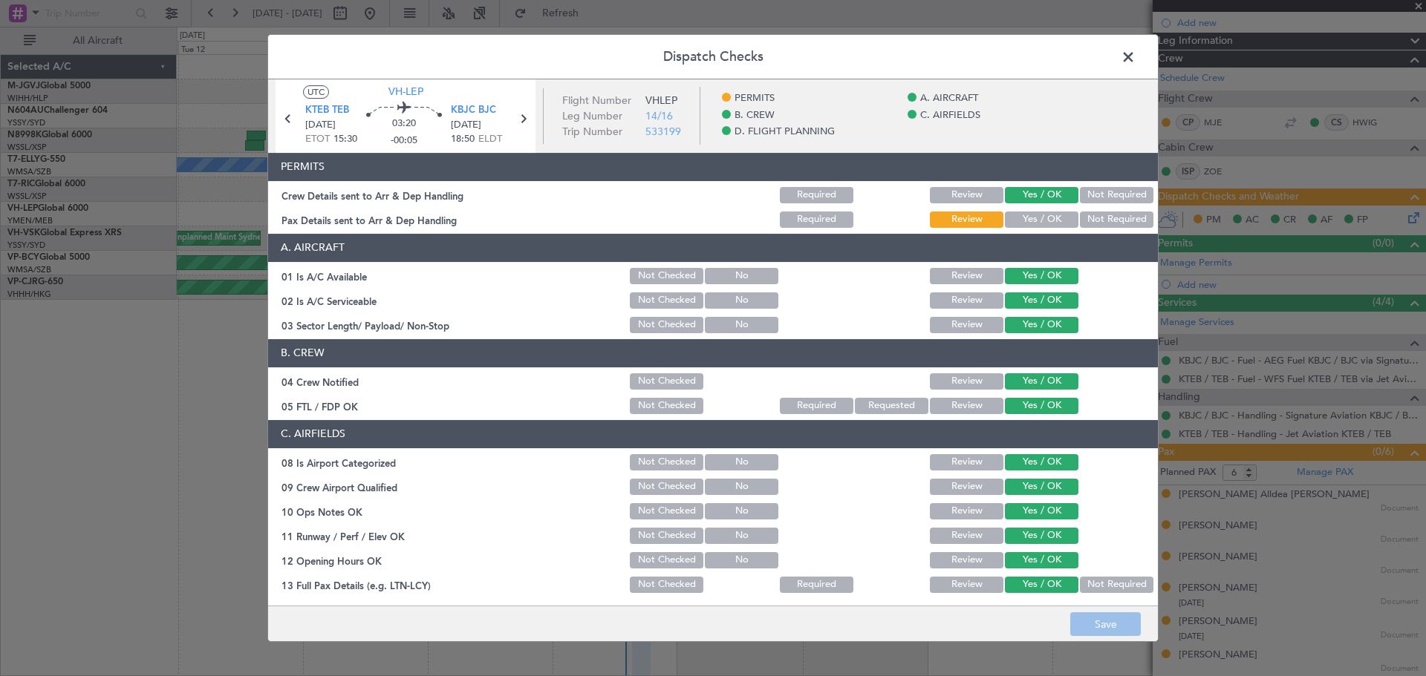
click at [1042, 218] on button "Yes / OK" at bounding box center [1042, 220] width 74 height 16
click at [1086, 619] on button "Save" at bounding box center [1105, 625] width 71 height 24
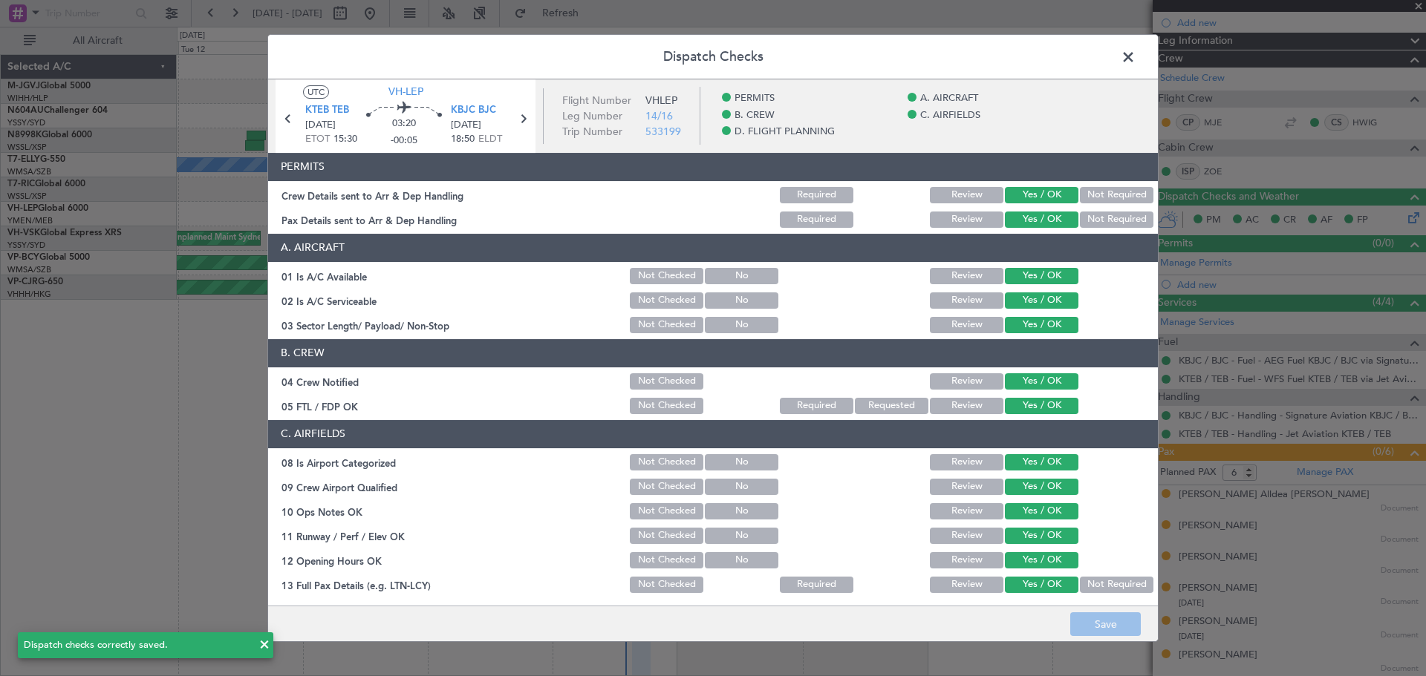
click at [1135, 59] on span at bounding box center [1135, 61] width 0 height 30
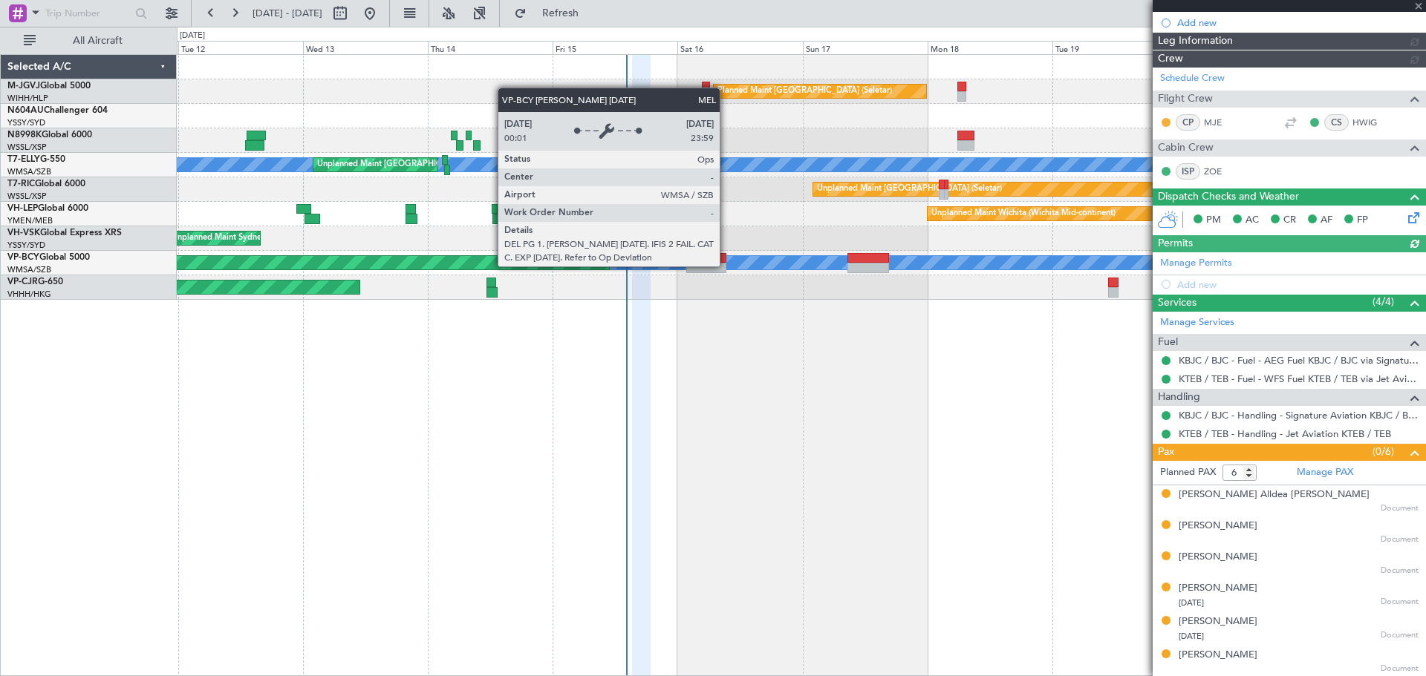
type input "[PERSON_NAME] (LEU)"
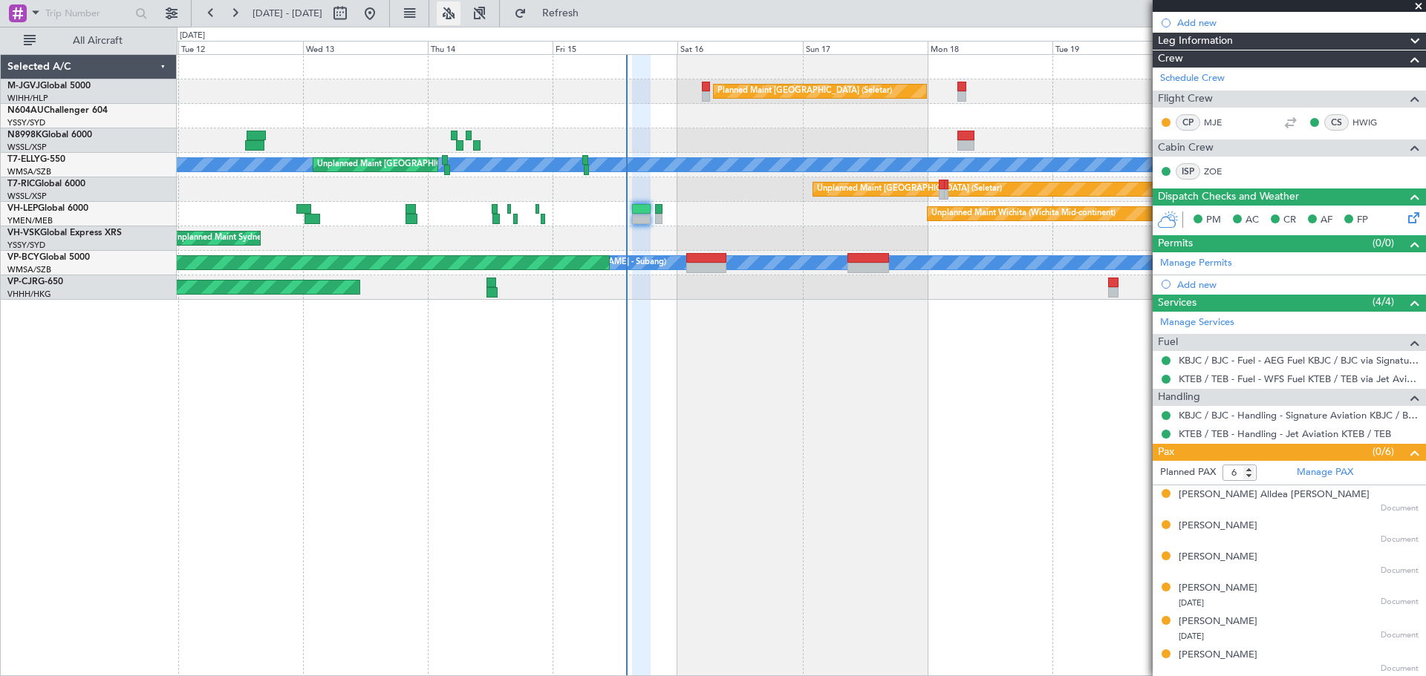
type input "[PERSON_NAME] (LEU)"
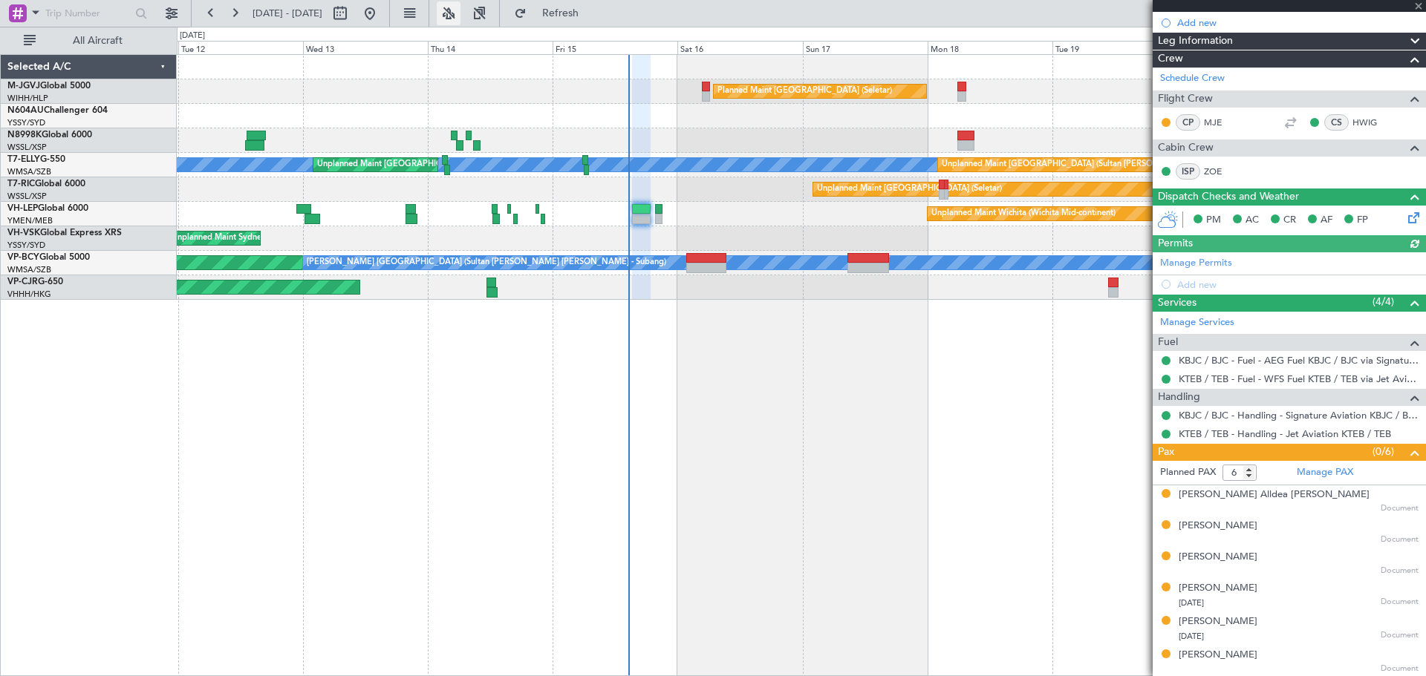
type input "[PERSON_NAME] (LEU)"
